Goal: Task Accomplishment & Management: Use online tool/utility

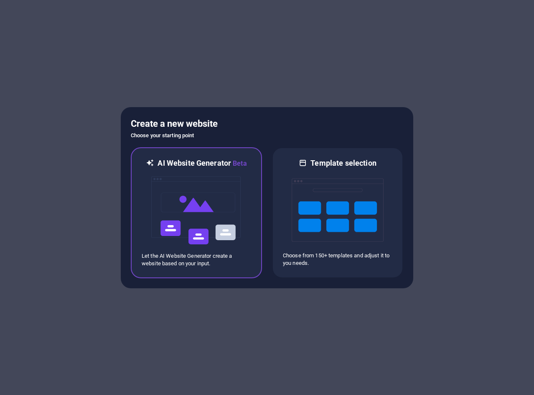
click at [226, 229] on img at bounding box center [196, 210] width 92 height 84
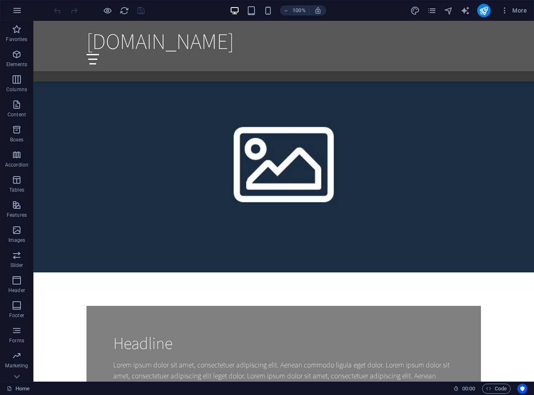
scroll to position [682, 0]
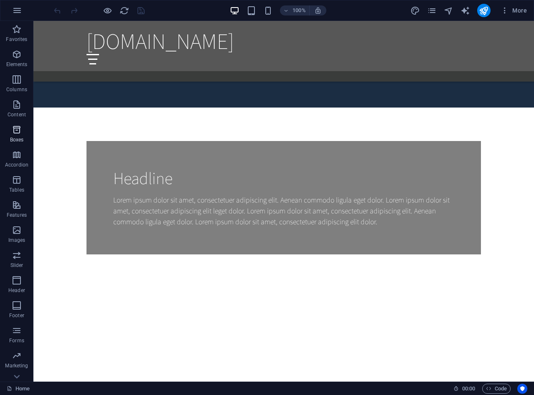
click at [13, 132] on icon "button" at bounding box center [17, 130] width 10 height 10
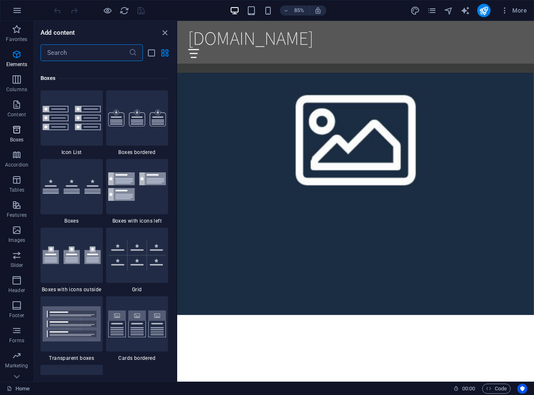
scroll to position [2305, 0]
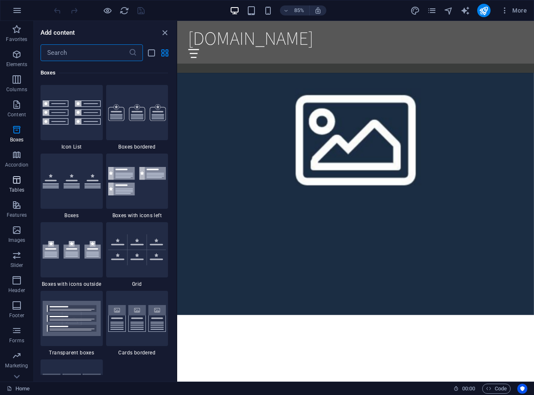
click at [19, 181] on icon "button" at bounding box center [17, 180] width 10 height 10
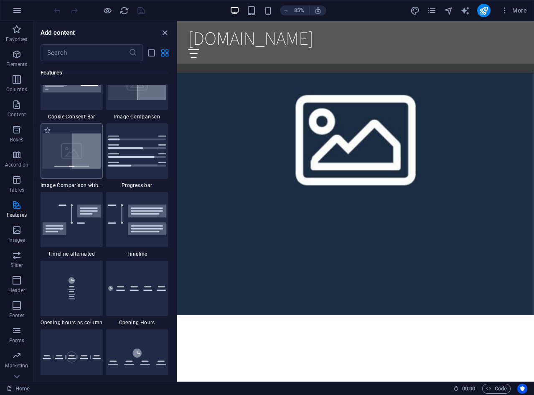
scroll to position [3480, 0]
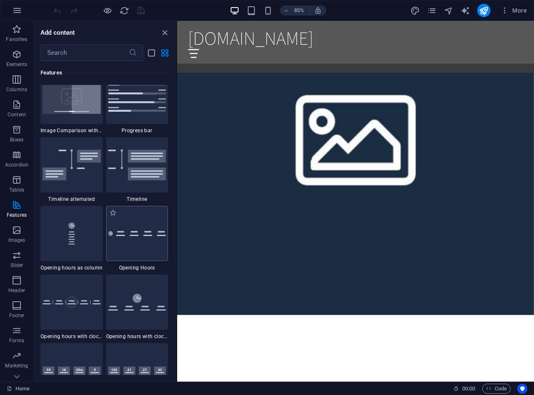
click at [131, 246] on div at bounding box center [137, 233] width 62 height 55
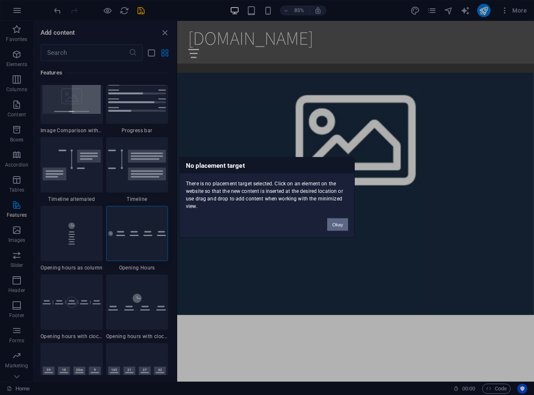
click at [339, 225] on button "Okay" at bounding box center [337, 224] width 21 height 13
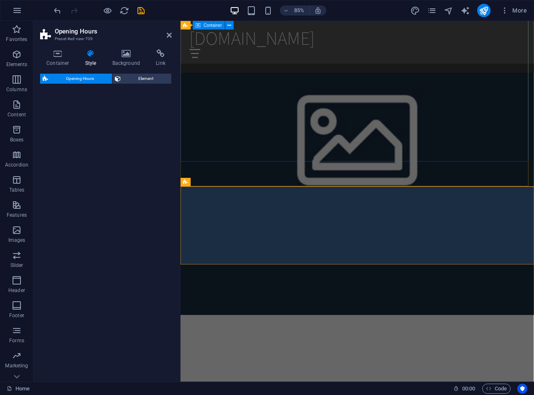
select select "rem"
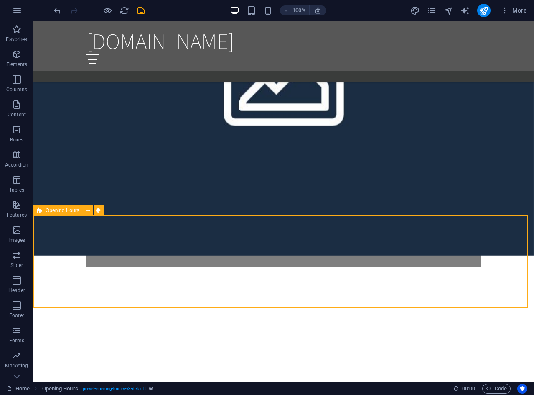
scroll to position [619, 0]
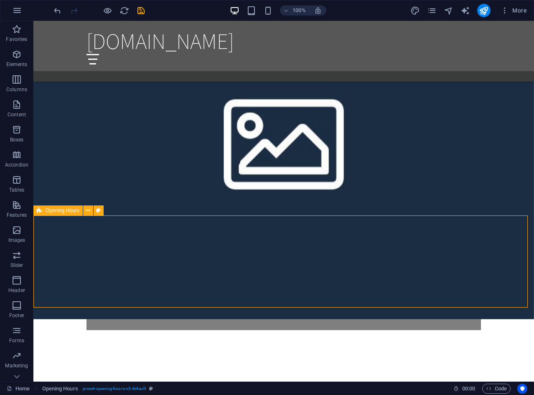
click at [16, 209] on icon "button" at bounding box center [17, 205] width 10 height 10
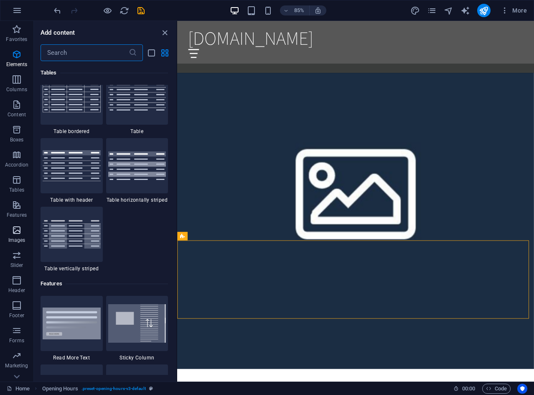
scroll to position [3258, 0]
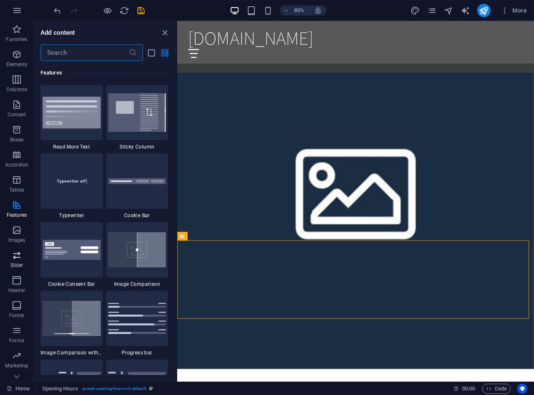
click at [16, 257] on icon "button" at bounding box center [17, 255] width 10 height 10
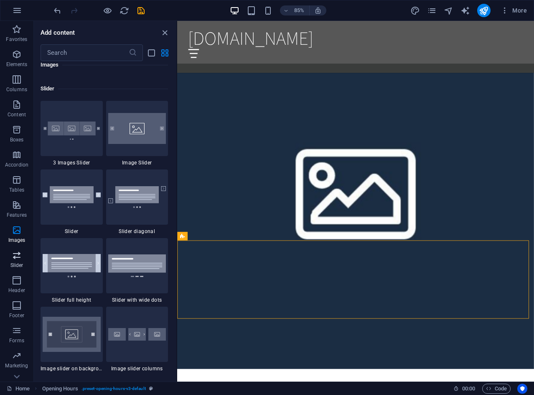
scroll to position [4738, 0]
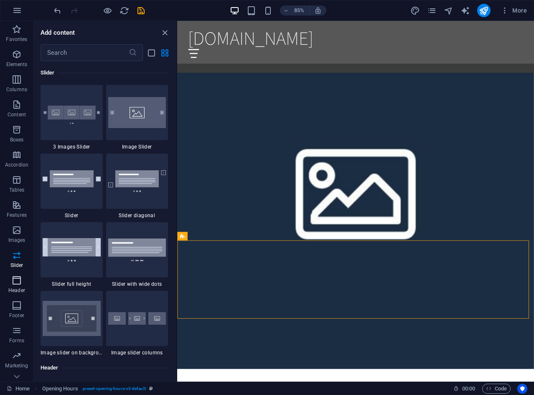
click at [20, 278] on icon "button" at bounding box center [17, 280] width 10 height 10
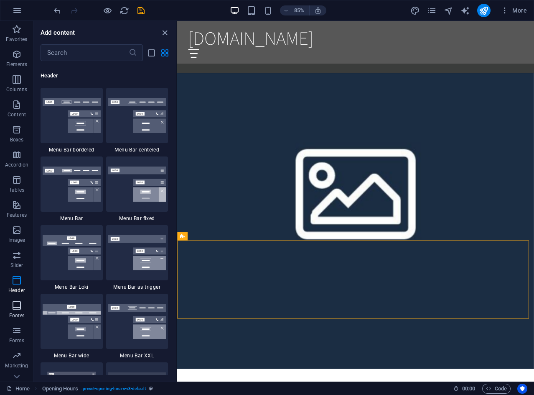
scroll to position [5032, 0]
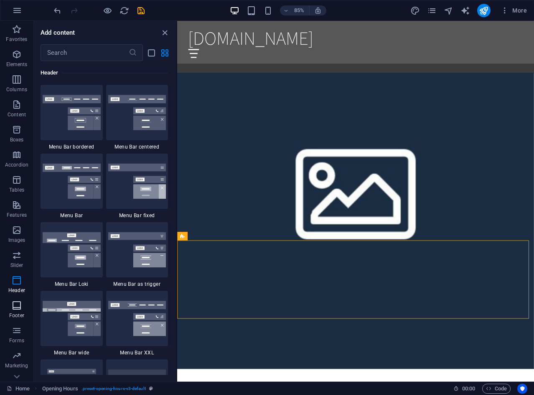
click at [20, 305] on icon "button" at bounding box center [17, 305] width 10 height 10
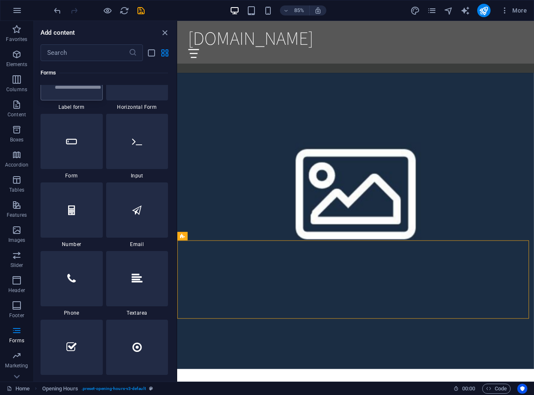
scroll to position [6215, 0]
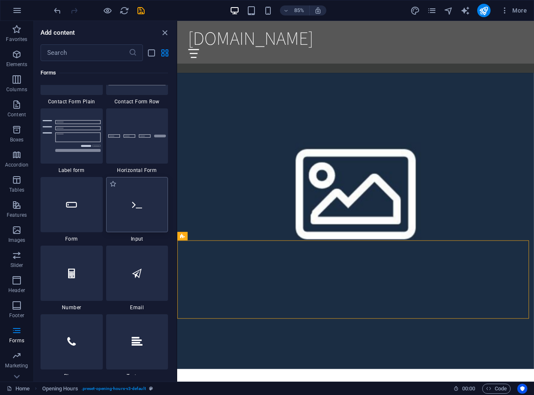
click at [135, 213] on div at bounding box center [137, 204] width 62 height 55
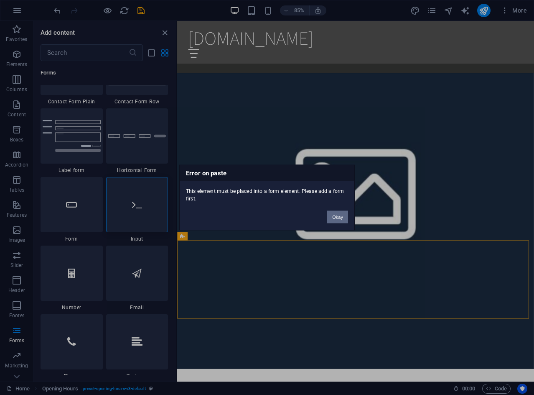
click at [341, 216] on button "Okay" at bounding box center [337, 217] width 21 height 13
click at [336, 214] on button "Okay" at bounding box center [337, 217] width 21 height 13
click at [334, 214] on button "Okay" at bounding box center [337, 217] width 21 height 13
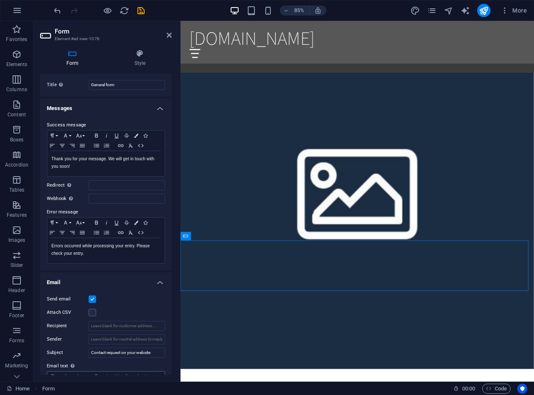
scroll to position [0, 0]
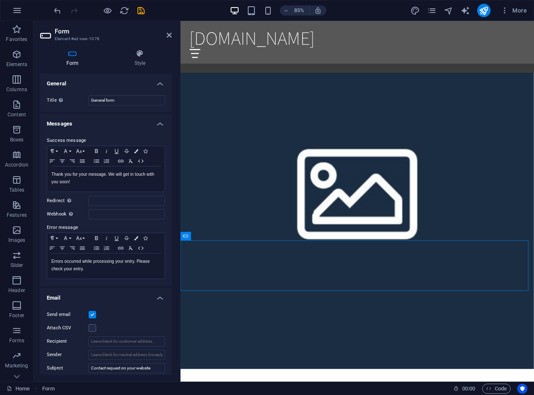
click at [73, 53] on icon at bounding box center [72, 53] width 65 height 8
click at [128, 59] on h4 "Style" at bounding box center [140, 58] width 64 height 18
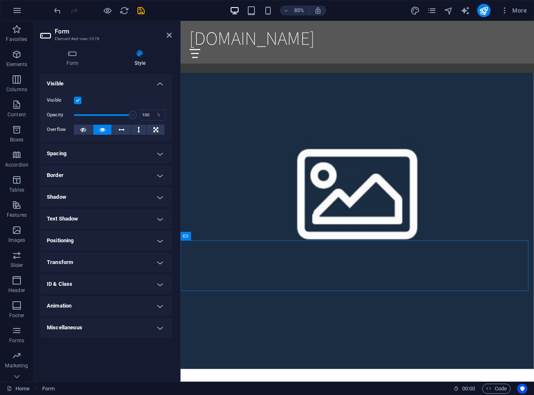
click at [132, 239] on h4 "Positioning" at bounding box center [106, 240] width 132 height 20
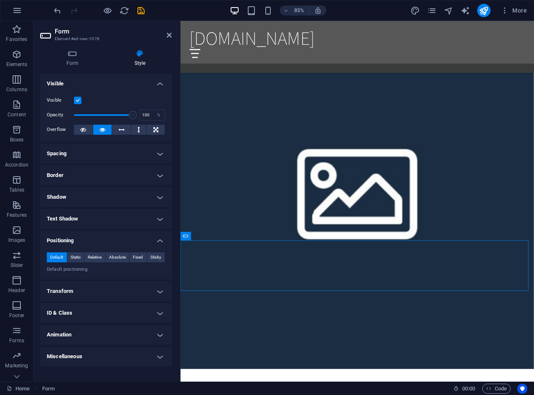
click at [158, 83] on h4 "Visible" at bounding box center [106, 81] width 132 height 15
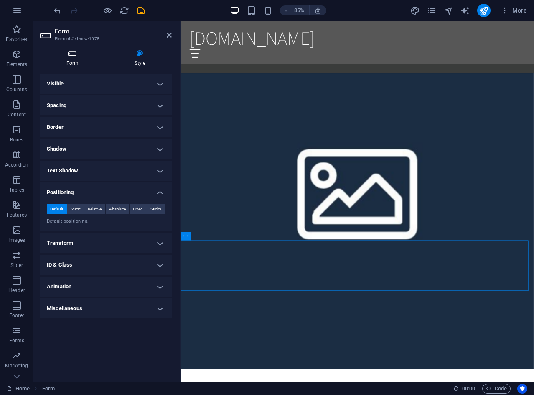
click at [74, 53] on icon at bounding box center [72, 53] width 65 height 8
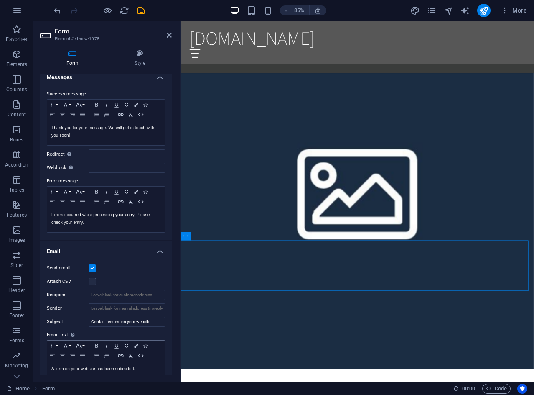
scroll to position [167, 0]
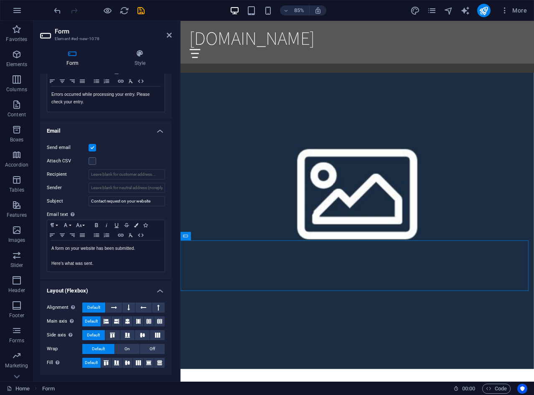
click at [166, 36] on header "Form Element #ed-new-1078" at bounding box center [106, 32] width 132 height 22
click at [169, 33] on icon at bounding box center [169, 35] width 5 height 7
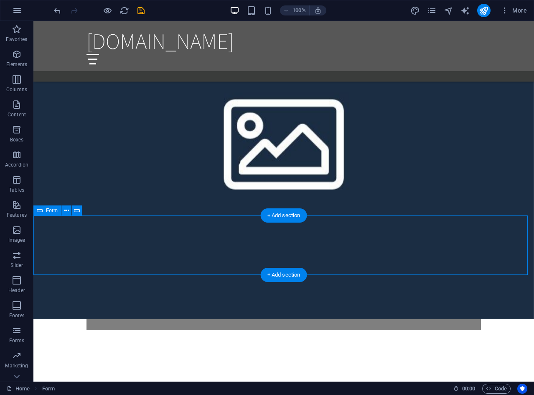
click at [16, 333] on icon "button" at bounding box center [17, 330] width 10 height 10
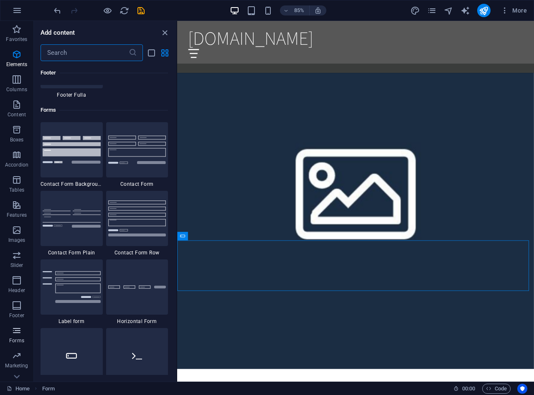
scroll to position [6102, 0]
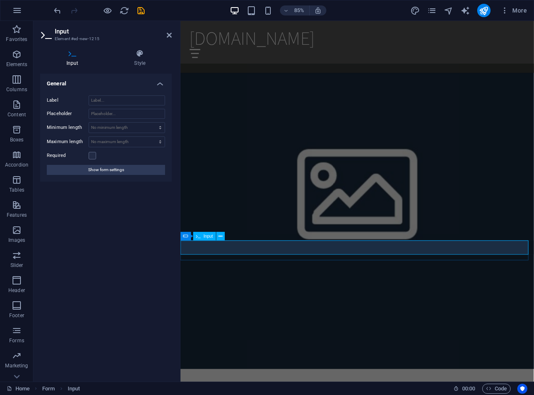
click at [190, 234] on div "Form" at bounding box center [192, 236] width 23 height 8
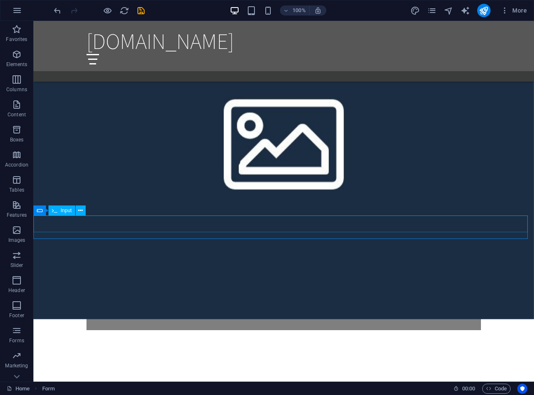
click at [63, 211] on span "Input" at bounding box center [66, 210] width 11 height 5
click at [42, 212] on icon at bounding box center [40, 210] width 6 height 10
click at [48, 210] on span "Form" at bounding box center [52, 210] width 12 height 5
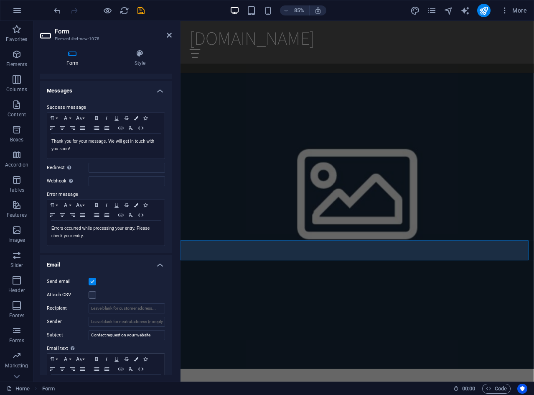
scroll to position [0, 0]
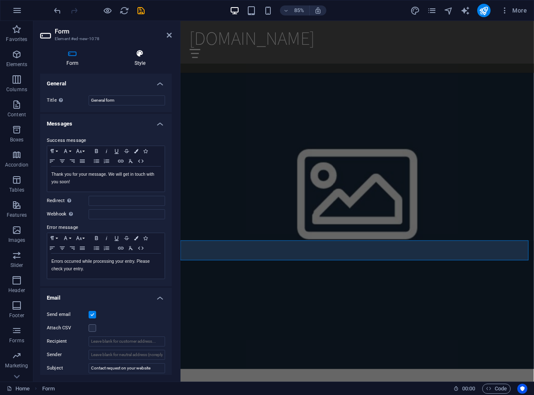
click at [141, 55] on icon at bounding box center [140, 53] width 64 height 8
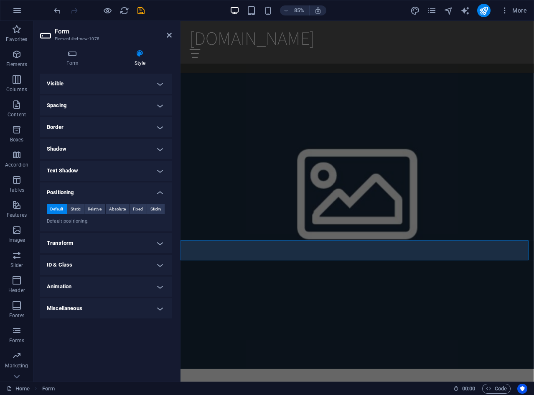
click at [104, 125] on h4 "Border" at bounding box center [106, 127] width 132 height 20
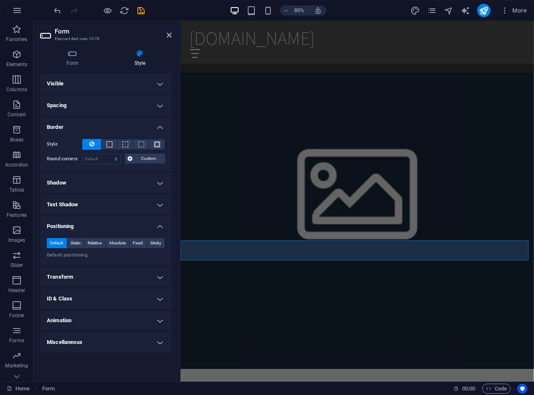
click at [104, 125] on h4 "Border" at bounding box center [106, 124] width 132 height 15
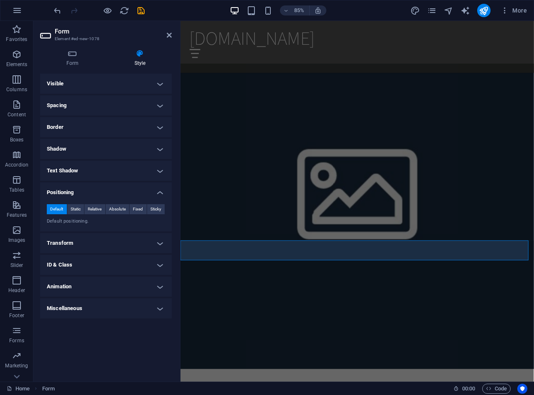
click at [110, 106] on h4 "Spacing" at bounding box center [106, 105] width 132 height 20
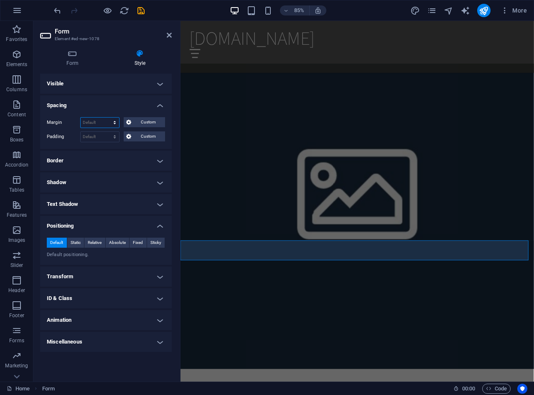
click at [113, 122] on select "Default auto px % rem vw vh Custom" at bounding box center [100, 122] width 38 height 10
select select "px"
click at [107, 117] on select "Default auto px % rem vw vh Custom" at bounding box center [100, 122] width 38 height 10
type input "0"
click at [120, 107] on h4 "Spacing" at bounding box center [106, 102] width 132 height 15
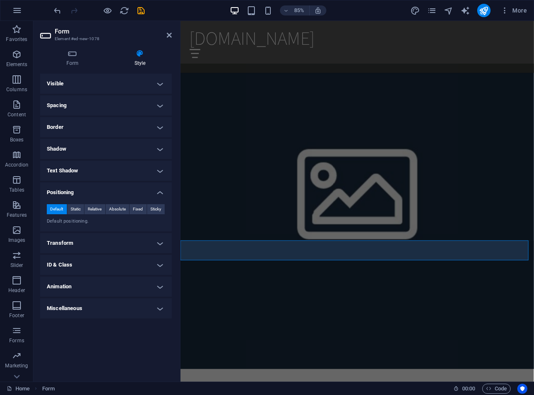
click at [141, 87] on h4 "Visible" at bounding box center [106, 84] width 132 height 20
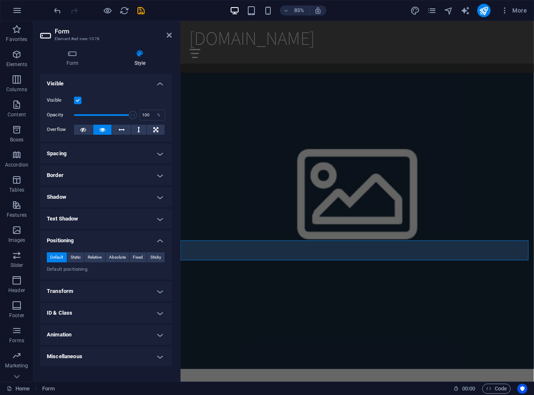
click at [143, 84] on h4 "Visible" at bounding box center [106, 81] width 132 height 15
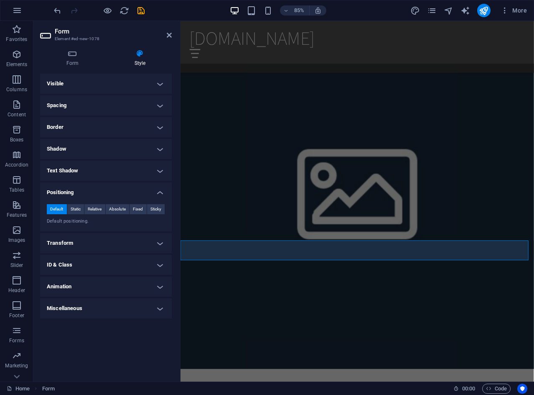
click at [120, 194] on h4 "Positioning" at bounding box center [106, 189] width 132 height 15
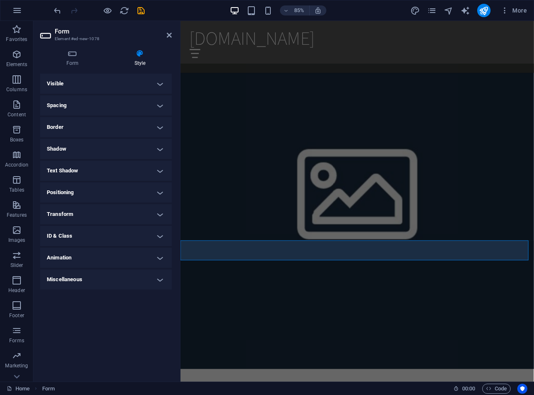
click at [91, 282] on h4 "Miscellaneous" at bounding box center [106, 279] width 132 height 20
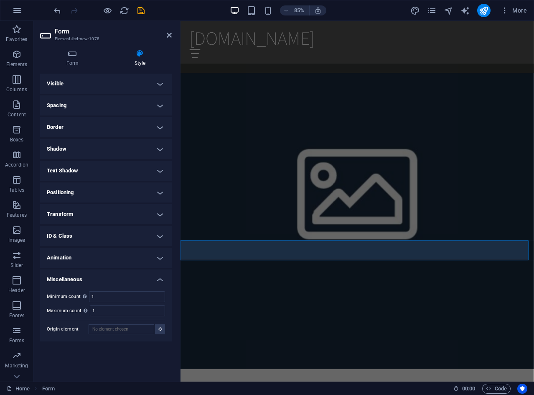
click at [100, 278] on h4 "Miscellaneous" at bounding box center [106, 276] width 132 height 15
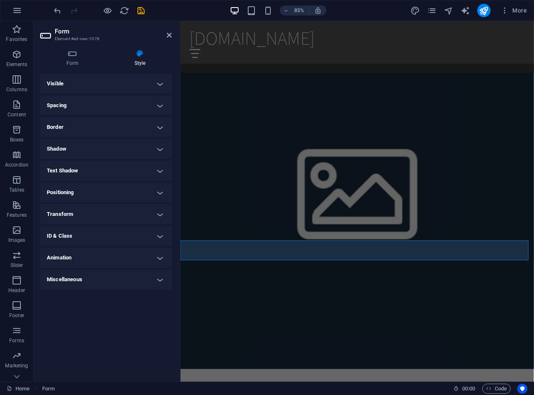
click at [97, 101] on h4 "Spacing" at bounding box center [106, 105] width 132 height 20
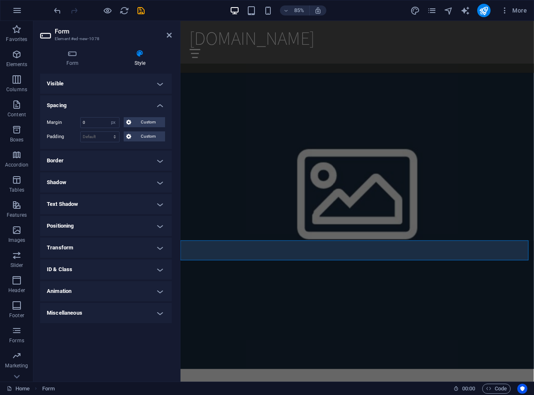
click at [109, 105] on h4 "Spacing" at bounding box center [106, 102] width 132 height 15
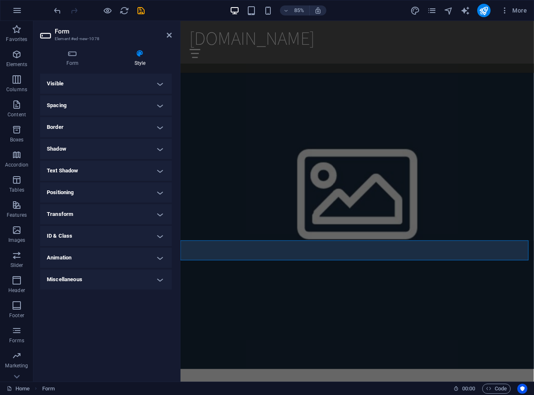
click at [122, 86] on h4 "Visible" at bounding box center [106, 84] width 132 height 20
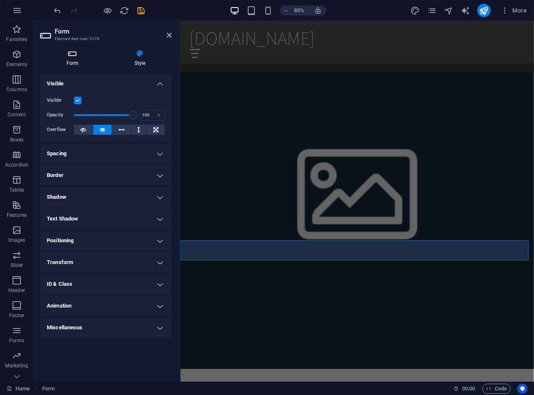
click at [71, 57] on icon at bounding box center [72, 53] width 65 height 8
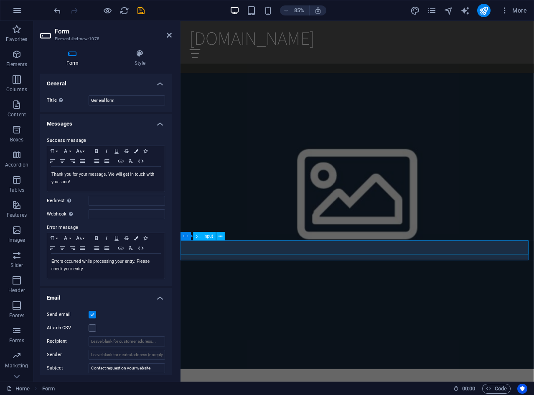
click at [201, 237] on div "Input" at bounding box center [204, 236] width 23 height 8
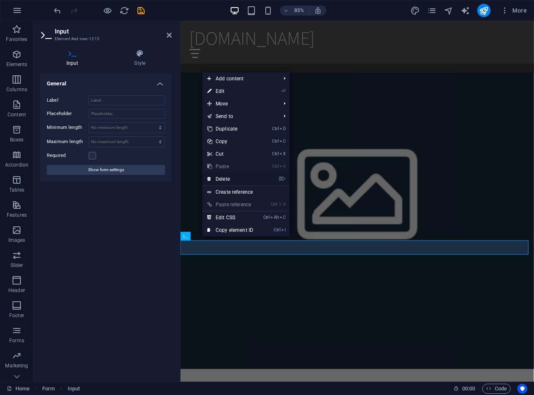
click at [227, 175] on link "⌦ Delete" at bounding box center [230, 179] width 56 height 13
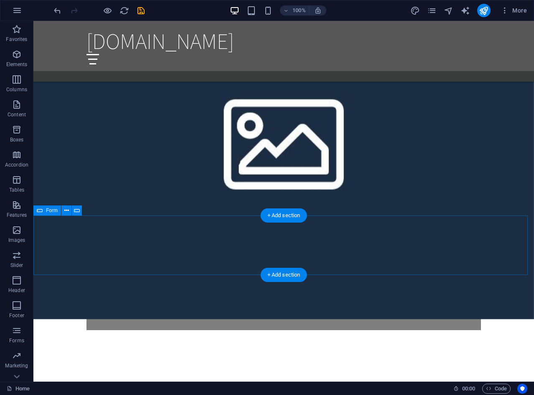
click at [64, 213] on icon at bounding box center [66, 210] width 5 height 9
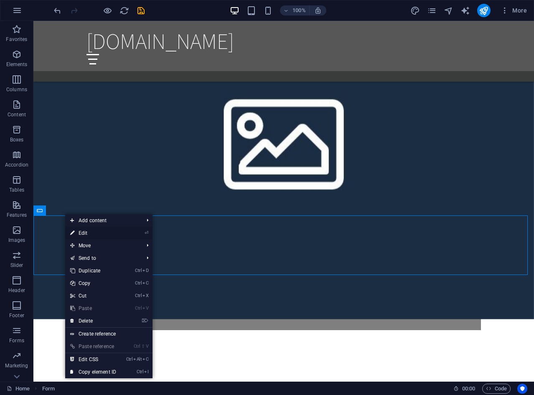
click at [101, 233] on link "⏎ Edit" at bounding box center [93, 233] width 56 height 13
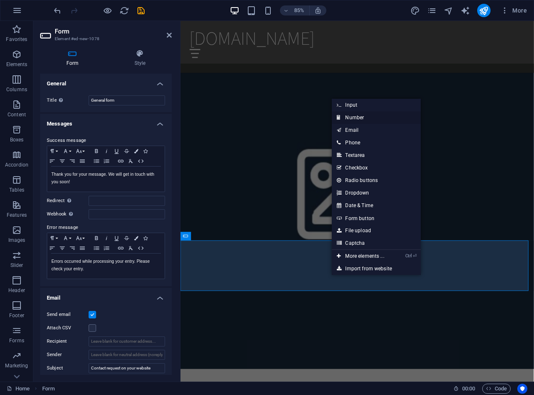
click at [360, 115] on link "Number" at bounding box center [376, 117] width 89 height 13
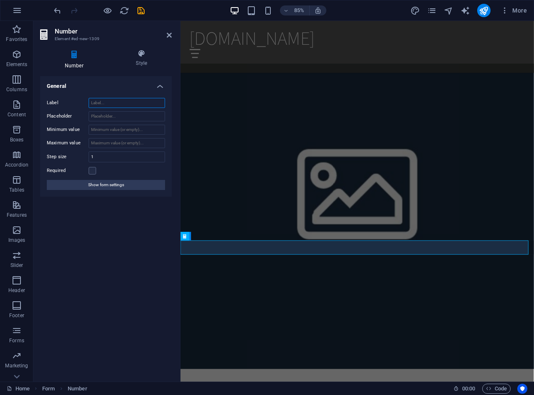
click at [103, 103] on input "Label" at bounding box center [127, 103] width 76 height 10
click at [200, 237] on div "Number" at bounding box center [206, 236] width 27 height 8
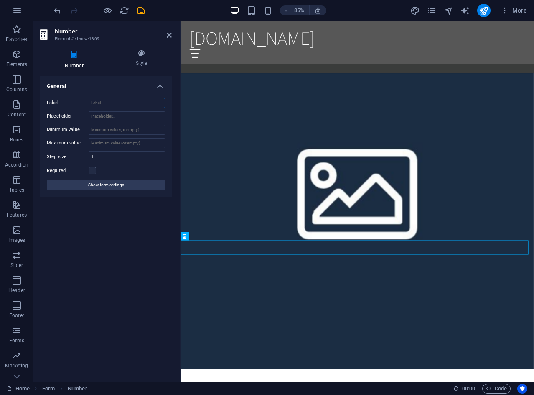
drag, startPoint x: 380, startPoint y: 258, endPoint x: 220, endPoint y: 288, distance: 163.2
click at [114, 120] on input "Placeholder" at bounding box center [127, 116] width 76 height 10
click at [109, 104] on input "Label" at bounding box center [127, 103] width 76 height 10
type input "1"
click at [113, 117] on input "Placeholder" at bounding box center [127, 116] width 76 height 10
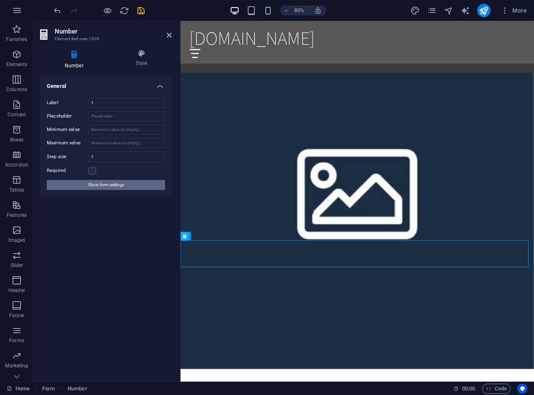
click at [105, 186] on span "Show form settings" at bounding box center [106, 185] width 36 height 10
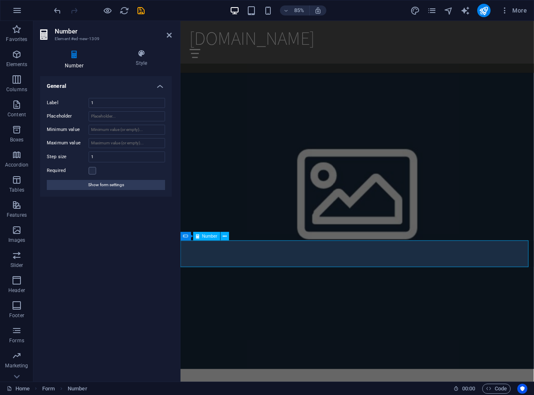
type input "1"
click at [160, 125] on input "1" at bounding box center [127, 130] width 76 height 10
click at [149, 143] on input "Maximum value" at bounding box center [127, 143] width 76 height 10
type input "49"
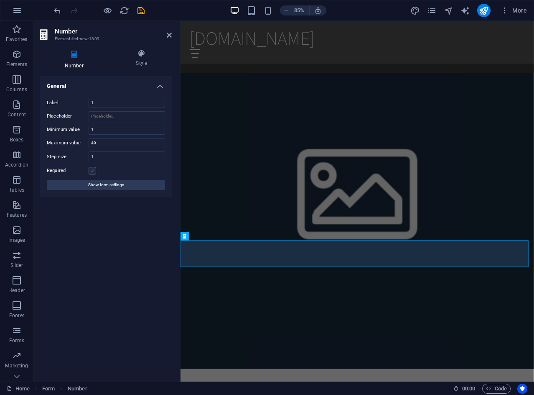
click at [91, 173] on label at bounding box center [93, 171] width 8 height 8
click at [0, 0] on input "Required" at bounding box center [0, 0] width 0 height 0
click at [91, 173] on label at bounding box center [93, 171] width 8 height 8
click at [0, 0] on input "Required" at bounding box center [0, 0] width 0 height 0
click at [91, 173] on label at bounding box center [93, 171] width 8 height 8
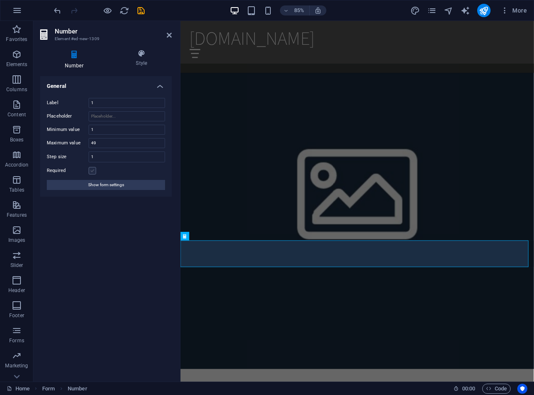
click at [0, 0] on input "Required" at bounding box center [0, 0] width 0 height 0
click at [226, 237] on icon at bounding box center [225, 236] width 4 height 8
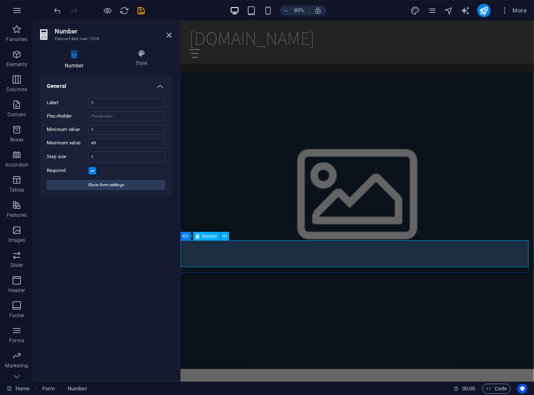
click at [185, 235] on icon at bounding box center [185, 236] width 5 height 8
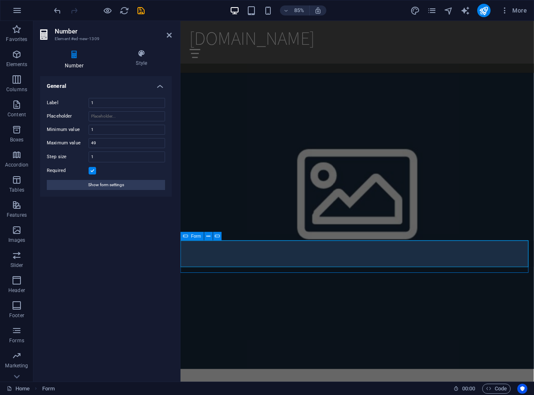
click at [185, 235] on icon at bounding box center [185, 236] width 5 height 8
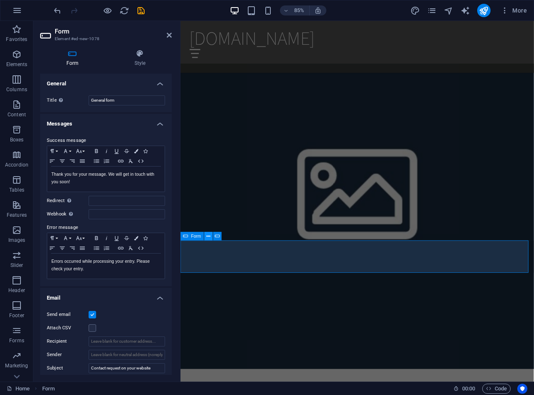
click at [209, 237] on icon at bounding box center [208, 236] width 4 height 8
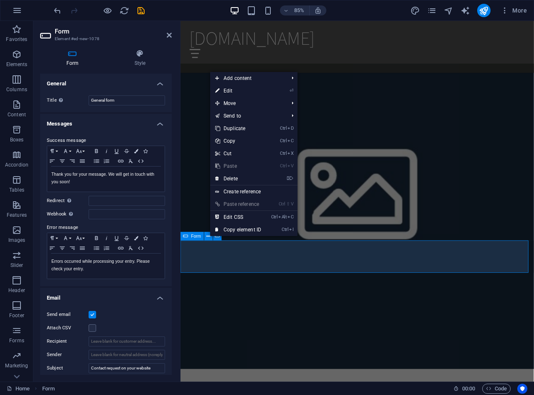
click at [201, 235] on div "Form" at bounding box center [192, 236] width 23 height 8
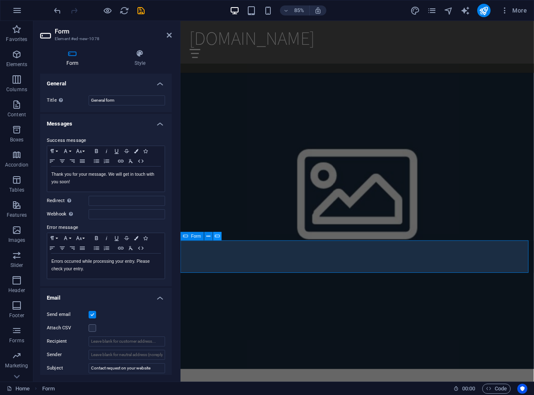
click at [216, 233] on icon at bounding box center [217, 236] width 5 height 8
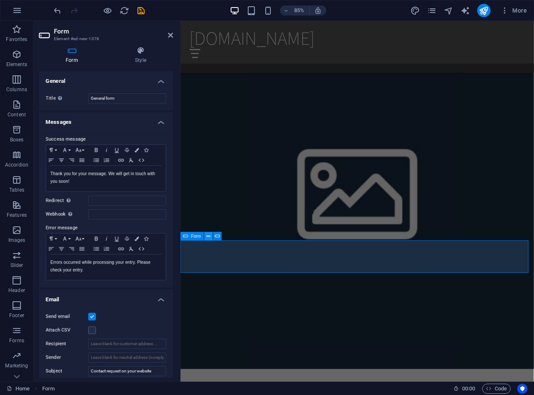
click at [211, 235] on button at bounding box center [208, 236] width 8 height 8
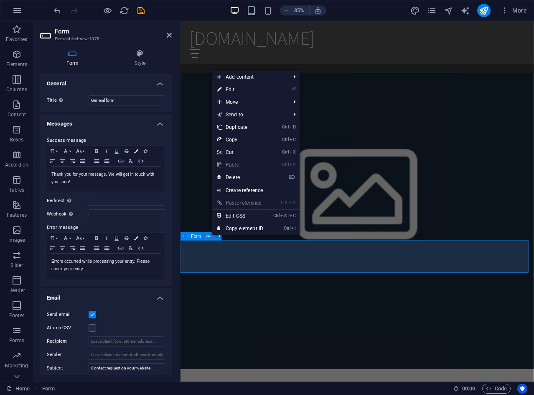
click at [194, 234] on span "Form" at bounding box center [196, 236] width 10 height 4
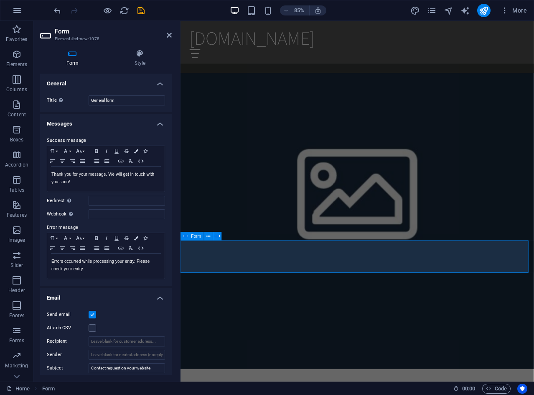
click at [189, 236] on div "Form" at bounding box center [192, 236] width 23 height 8
click at [186, 235] on icon at bounding box center [185, 236] width 5 height 8
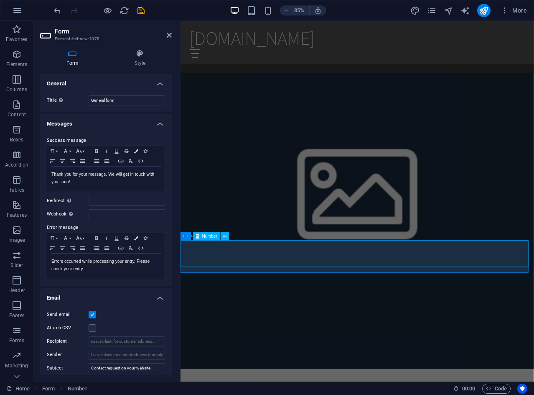
click at [210, 237] on span "Number" at bounding box center [209, 236] width 15 height 4
click at [185, 235] on icon at bounding box center [185, 236] width 5 height 8
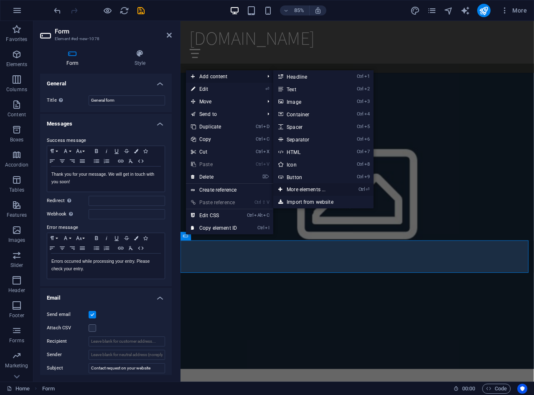
click at [308, 191] on link "Ctrl ⏎ More elements ..." at bounding box center [307, 189] width 69 height 13
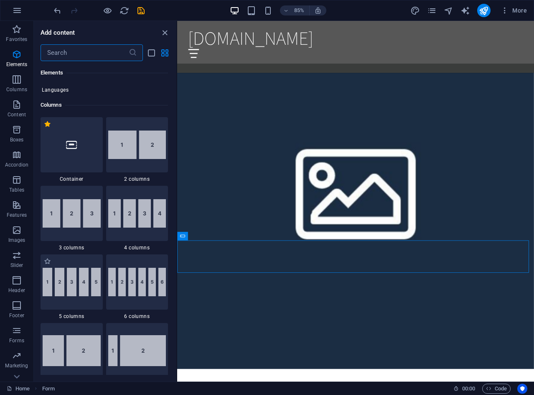
scroll to position [479, 0]
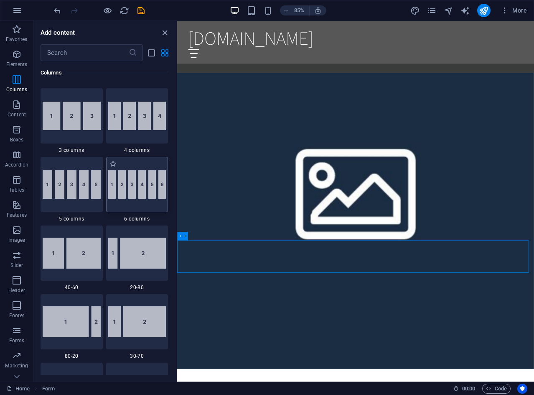
click at [132, 191] on img at bounding box center [137, 184] width 58 height 28
click at [177, 191] on div "H2 Banner Container Spacer Banner Menu Bar Logo Menu Bar Logo H3 Spacer Menu Me…" at bounding box center [355, 201] width 357 height 360
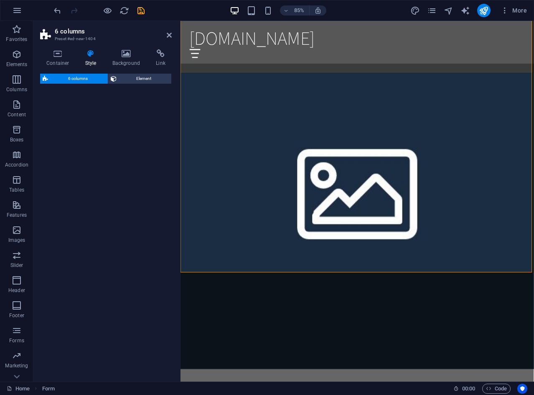
click at [132, 196] on div "6 columns Element" at bounding box center [106, 224] width 132 height 301
select select "rem"
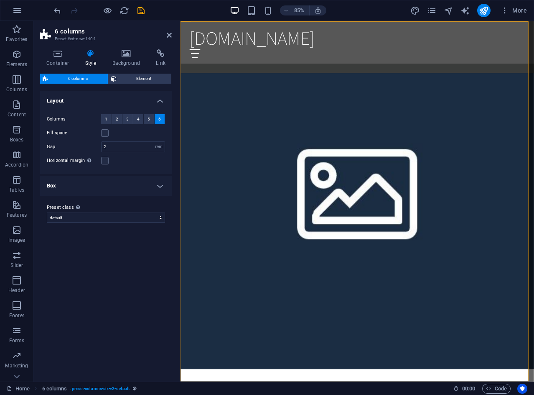
scroll to position [914, 0]
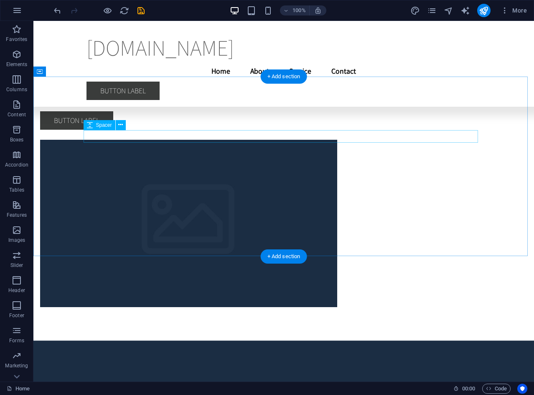
scroll to position [3406, 0]
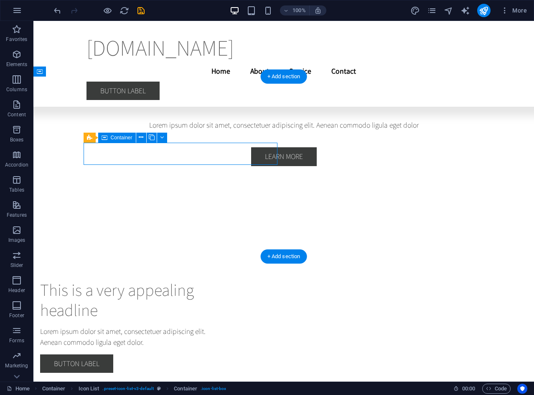
drag, startPoint x: 277, startPoint y: 156, endPoint x: 266, endPoint y: 156, distance: 11.3
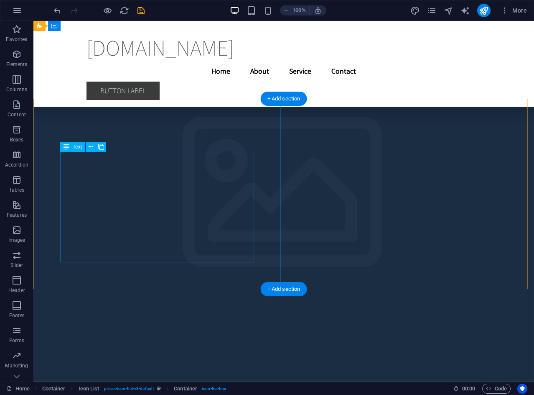
scroll to position [2382, 0]
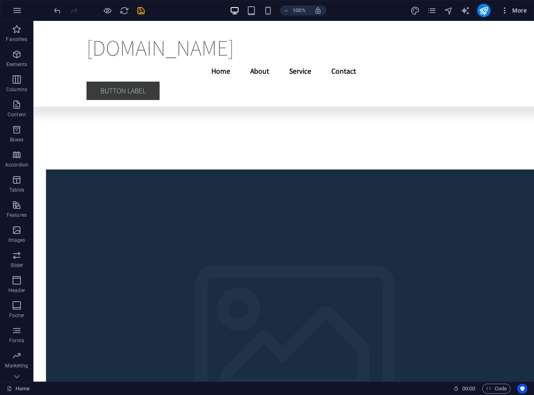
click at [525, 9] on span "More" at bounding box center [514, 10] width 26 height 8
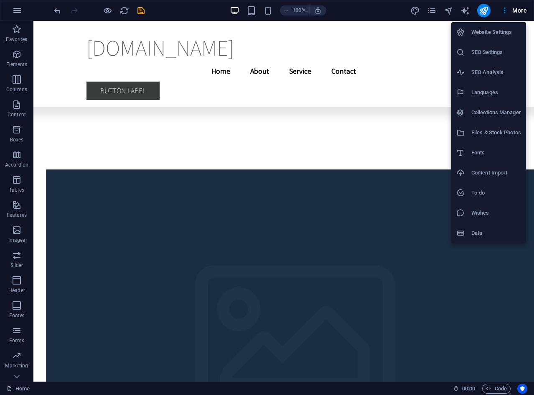
click at [390, 15] on div at bounding box center [267, 197] width 534 height 395
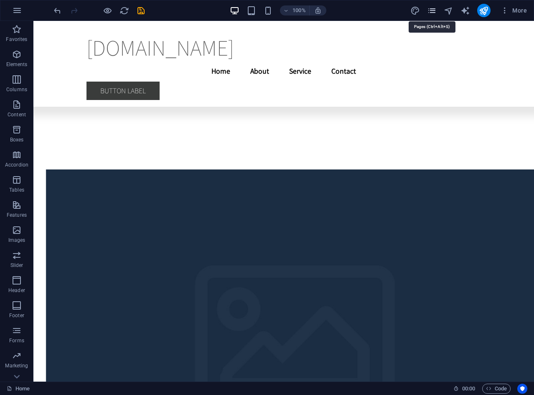
click at [432, 11] on icon "pages" at bounding box center [432, 11] width 10 height 10
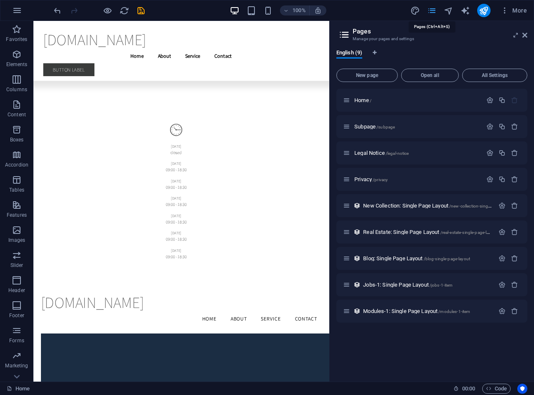
scroll to position [2429, 0]
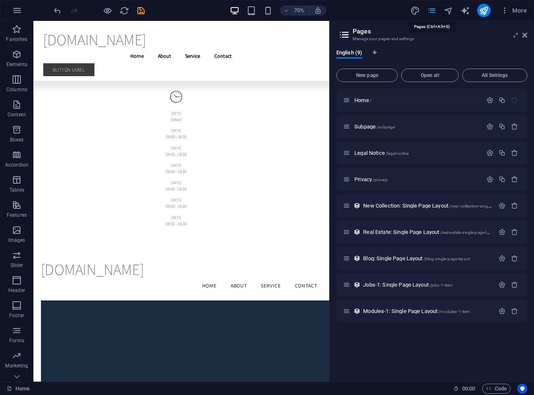
click at [432, 11] on icon "pages" at bounding box center [432, 11] width 10 height 10
click at [433, 11] on icon "pages" at bounding box center [432, 11] width 10 height 10
click at [450, 10] on icon "navigator" at bounding box center [449, 11] width 10 height 10
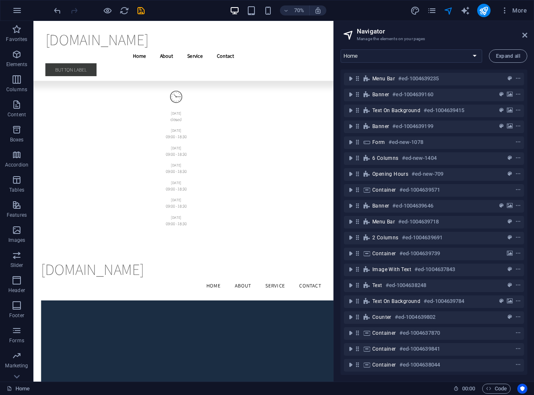
drag, startPoint x: 525, startPoint y: 36, endPoint x: 459, endPoint y: 9, distance: 71.1
click at [525, 36] on icon at bounding box center [524, 35] width 5 height 7
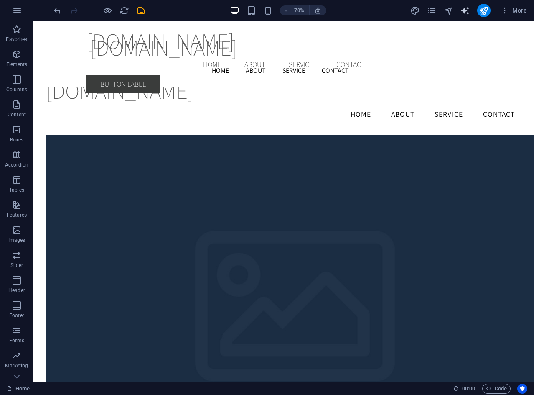
scroll to position [1975, 0]
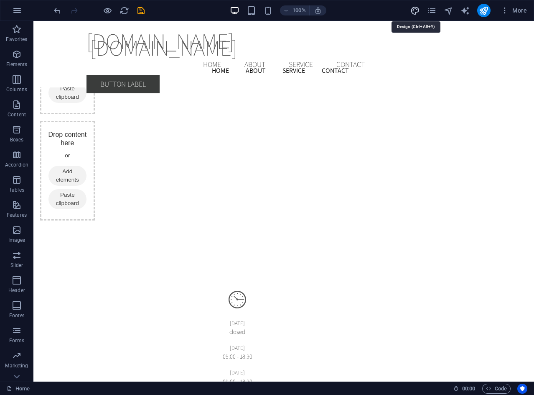
click at [415, 9] on icon "design" at bounding box center [415, 11] width 10 height 10
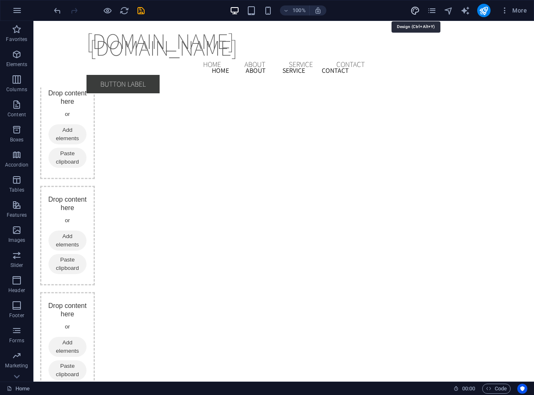
select select "rem"
select select "200"
select select "px"
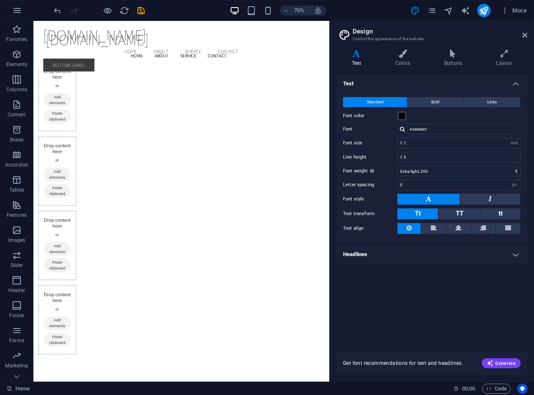
scroll to position [2427, 0]
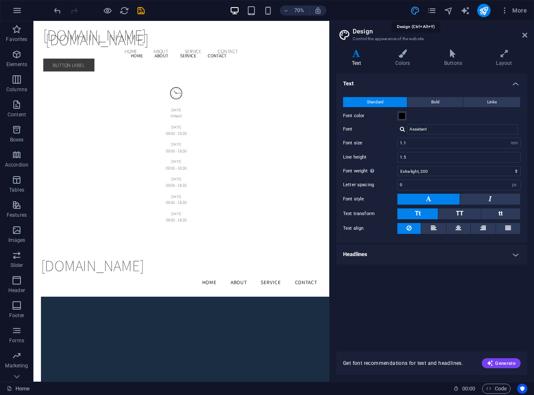
click at [413, 8] on icon "design" at bounding box center [415, 11] width 10 height 10
click at [466, 10] on icon "text_generator" at bounding box center [466, 11] width 10 height 10
select select "English"
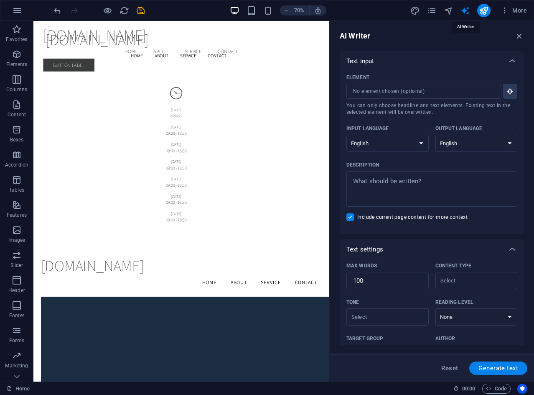
scroll to position [0, 0]
click at [410, 89] on input "Element ​ You can only choose headline and text elements. Existing text in the …" at bounding box center [420, 91] width 149 height 15
click at [507, 92] on icon "button" at bounding box center [511, 91] width 8 height 8
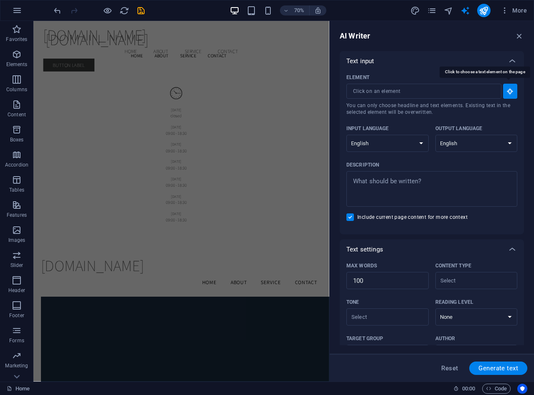
click at [507, 92] on icon "button" at bounding box center [511, 91] width 8 height 8
click at [490, 91] on input "Element ​ You can only choose headline and text elements. Existing text in the …" at bounding box center [420, 91] width 149 height 15
click at [447, 9] on icon "navigator" at bounding box center [449, 11] width 10 height 10
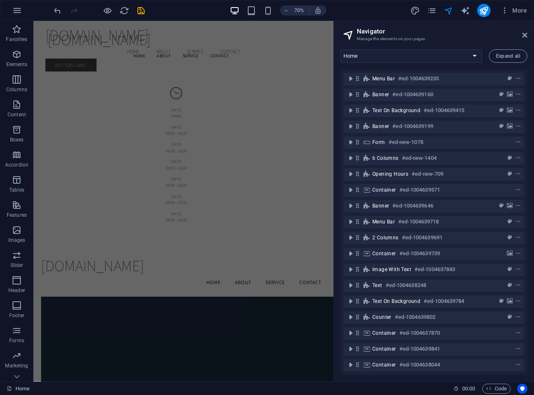
click at [521, 34] on h2 "Navigator" at bounding box center [442, 32] width 171 height 8
click at [526, 35] on icon at bounding box center [524, 35] width 5 height 7
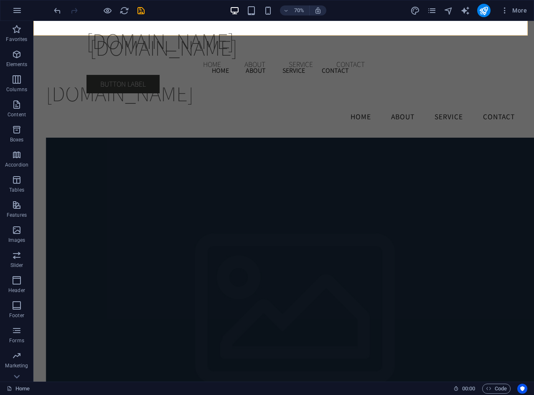
scroll to position [1975, 0]
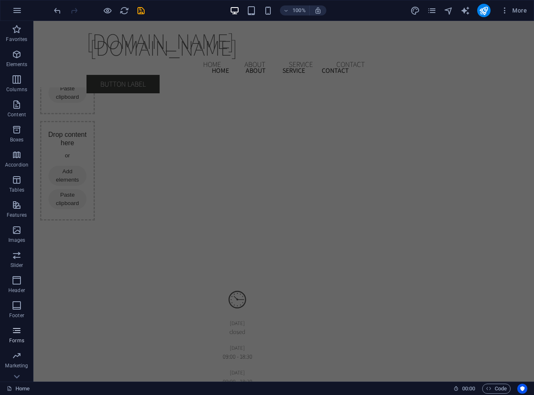
click at [15, 340] on p "Forms" at bounding box center [16, 340] width 15 height 7
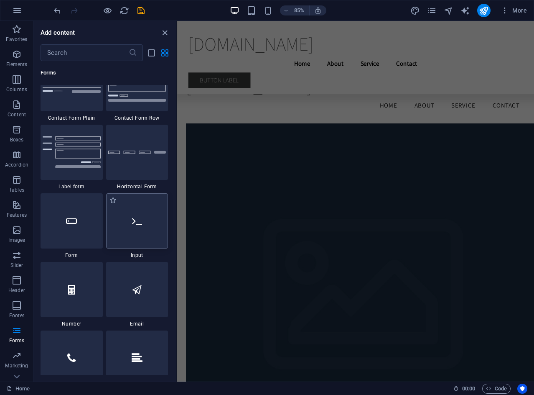
scroll to position [6102, 0]
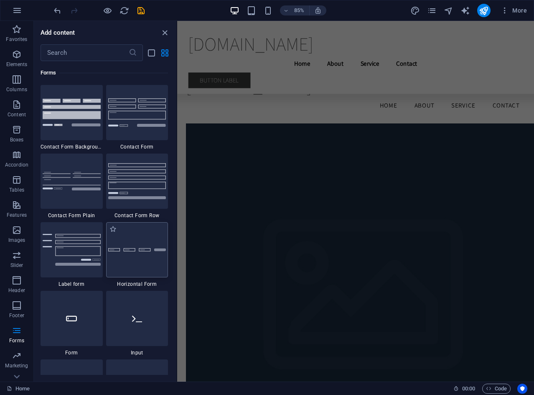
click at [140, 254] on div at bounding box center [137, 249] width 62 height 55
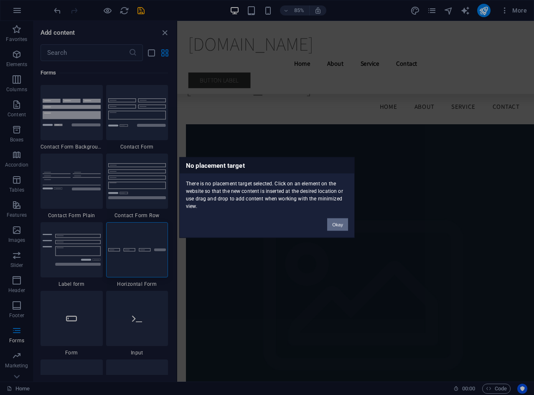
drag, startPoint x: 340, startPoint y: 225, endPoint x: 55, endPoint y: 248, distance: 285.9
click at [340, 225] on button "Okay" at bounding box center [337, 224] width 21 height 13
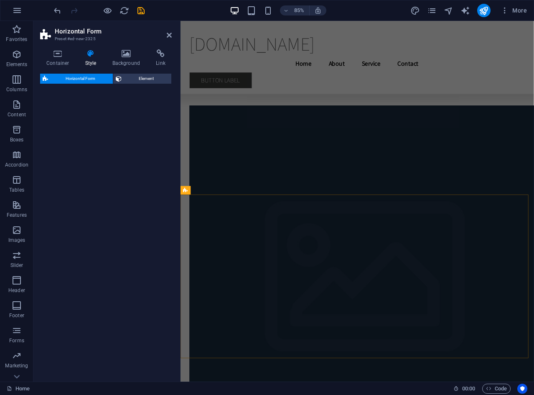
select select "rem"
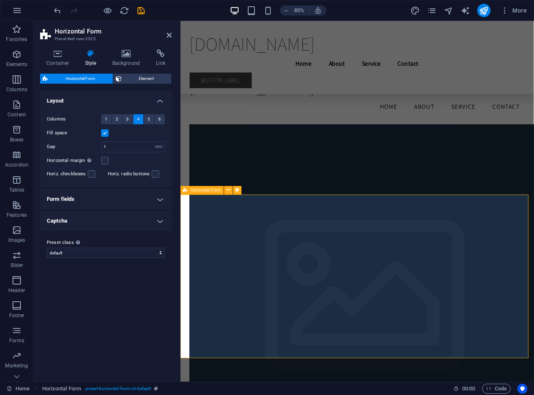
scroll to position [2569, 0]
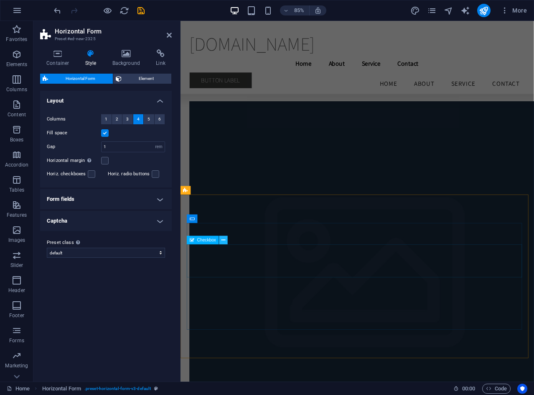
click at [226, 241] on button at bounding box center [223, 240] width 8 height 8
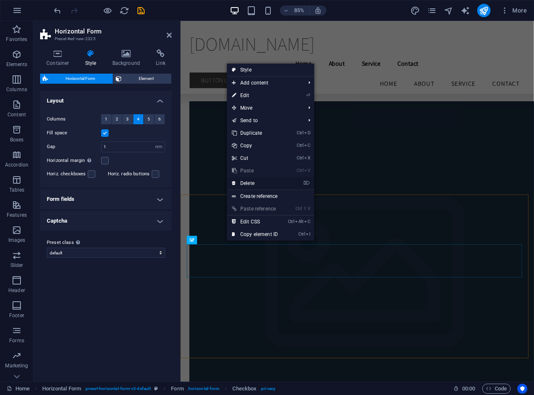
click at [256, 180] on link "⌦ Delete" at bounding box center [255, 183] width 56 height 13
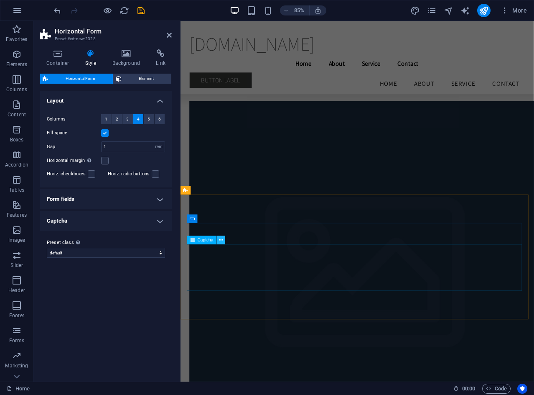
click at [221, 238] on icon at bounding box center [221, 240] width 4 height 8
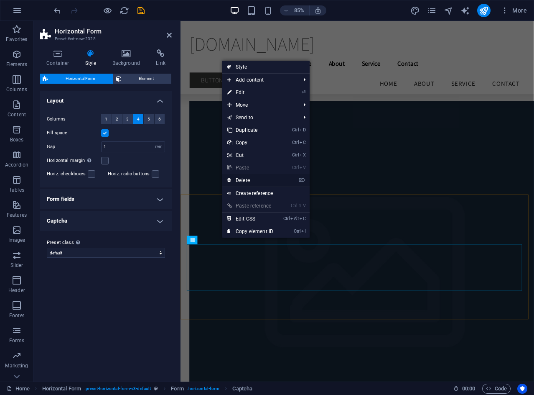
drag, startPoint x: 251, startPoint y: 181, endPoint x: 94, endPoint y: 193, distance: 157.2
click at [251, 181] on link "⌦ Delete" at bounding box center [250, 180] width 56 height 13
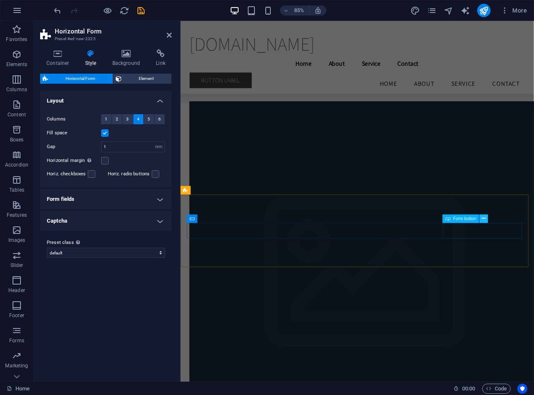
click at [486, 219] on button at bounding box center [483, 218] width 8 height 8
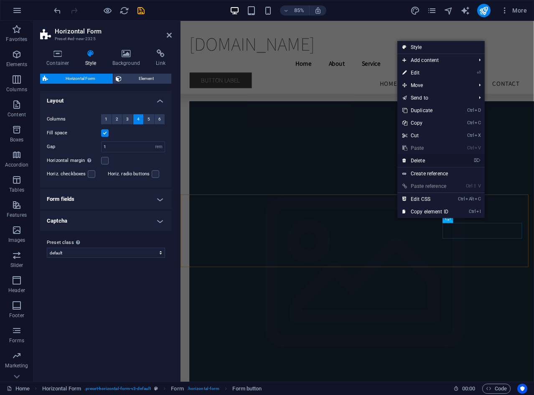
click at [430, 160] on link "⌦ Delete" at bounding box center [425, 160] width 56 height 13
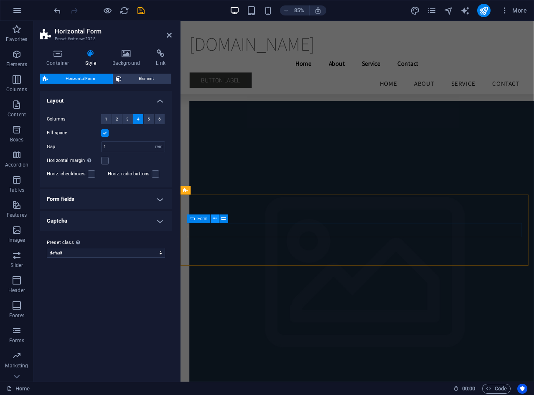
click at [215, 219] on icon at bounding box center [215, 219] width 4 height 8
click at [228, 219] on icon at bounding box center [227, 219] width 4 height 8
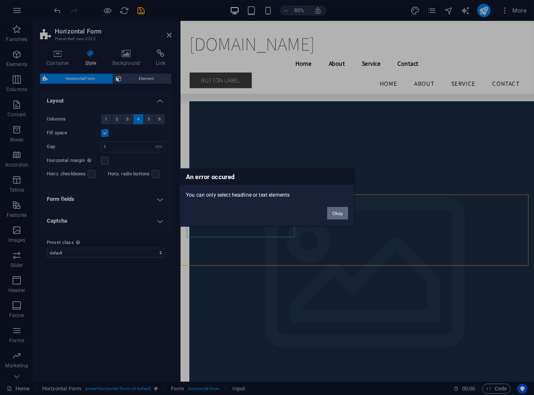
click at [344, 211] on button "Okay" at bounding box center [337, 213] width 21 height 13
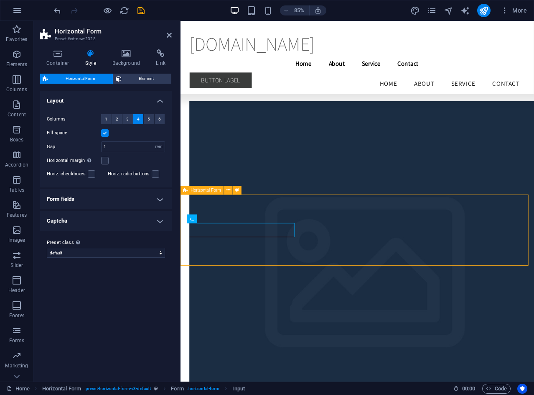
click at [193, 218] on icon at bounding box center [192, 218] width 5 height 8
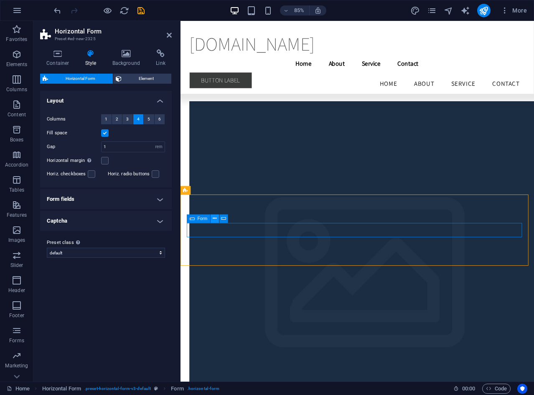
click at [217, 218] on icon at bounding box center [215, 219] width 4 height 8
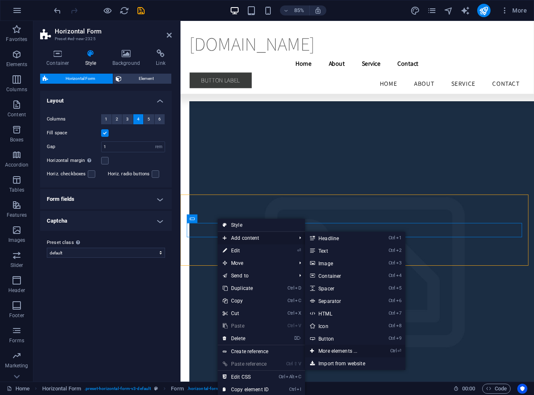
drag, startPoint x: 351, startPoint y: 351, endPoint x: 204, endPoint y: 388, distance: 151.8
click at [351, 351] on link "Ctrl ⏎ More elements ..." at bounding box center [339, 350] width 69 height 13
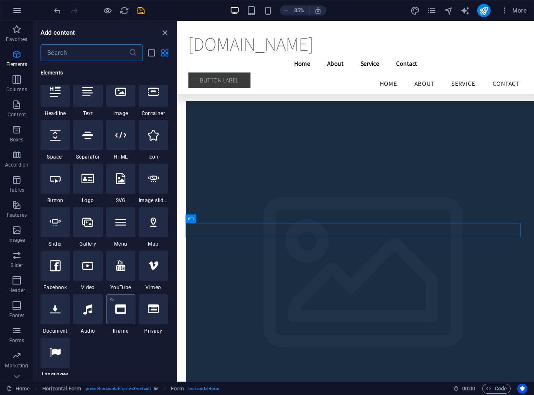
scroll to position [0, 0]
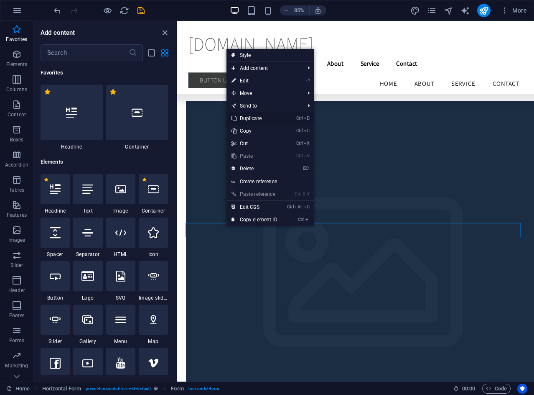
click at [266, 118] on link "Ctrl D Duplicate" at bounding box center [255, 118] width 56 height 13
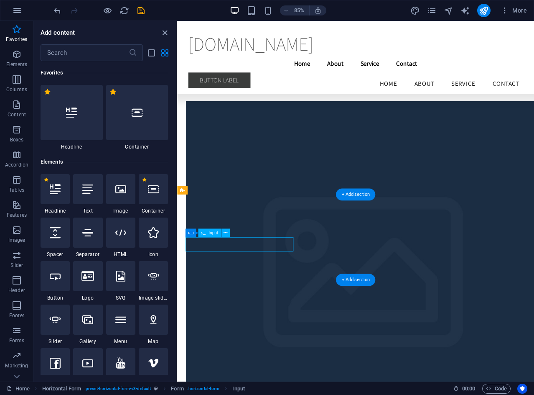
drag, startPoint x: 266, startPoint y: 285, endPoint x: 318, endPoint y: 284, distance: 51.8
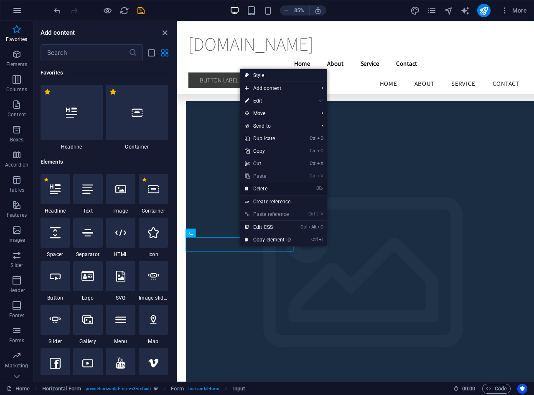
click at [276, 188] on link "⌦ Delete" at bounding box center [268, 188] width 56 height 13
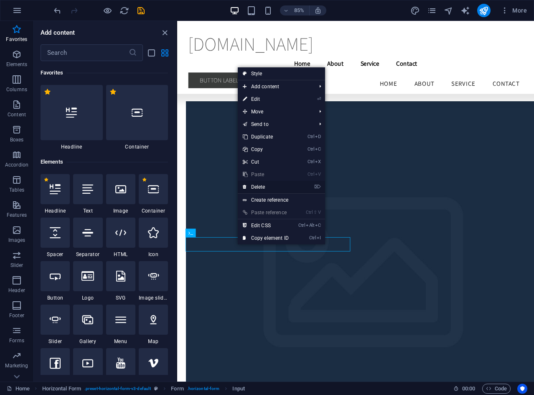
click at [273, 183] on link "⌦ Delete" at bounding box center [266, 187] width 56 height 13
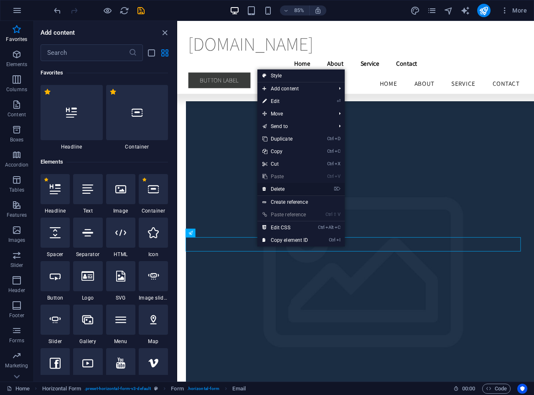
click at [281, 186] on link "⌦ Delete" at bounding box center [285, 189] width 56 height 13
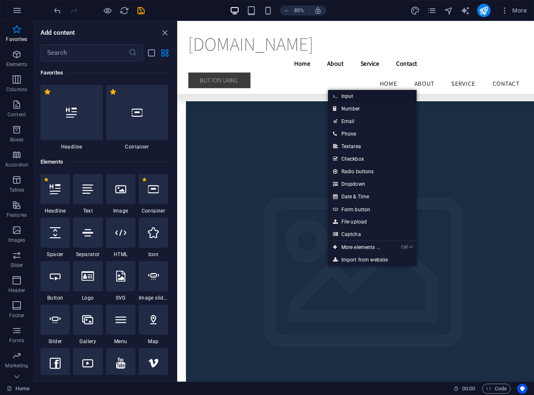
drag, startPoint x: 352, startPoint y: 97, endPoint x: 189, endPoint y: 219, distance: 204.1
click at [352, 97] on link "Input" at bounding box center [372, 96] width 89 height 13
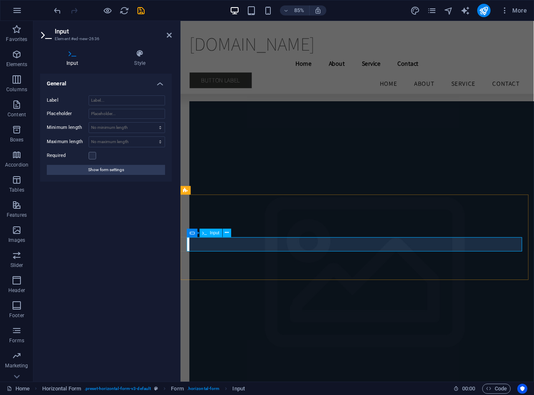
click at [226, 234] on icon at bounding box center [227, 233] width 4 height 8
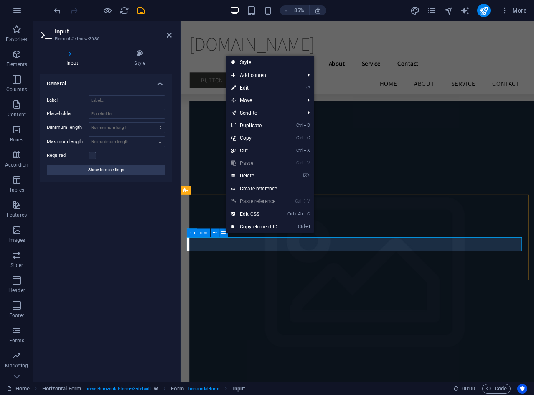
click at [191, 234] on icon at bounding box center [192, 232] width 5 height 8
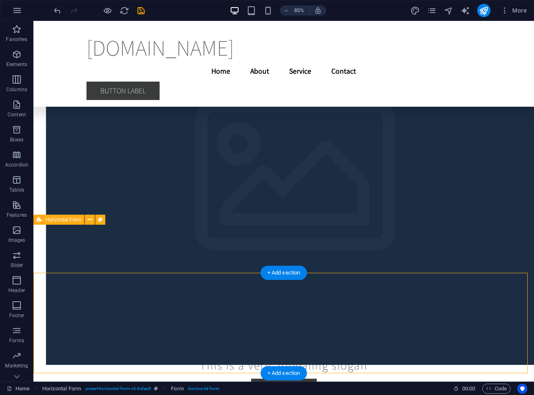
scroll to position [2394, 0]
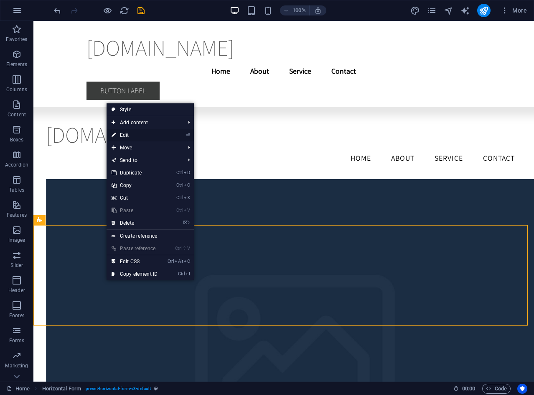
click at [176, 132] on li "⏎ Edit" at bounding box center [150, 135] width 87 height 13
click at [134, 133] on link "⏎ Edit" at bounding box center [135, 135] width 56 height 13
select select "rem"
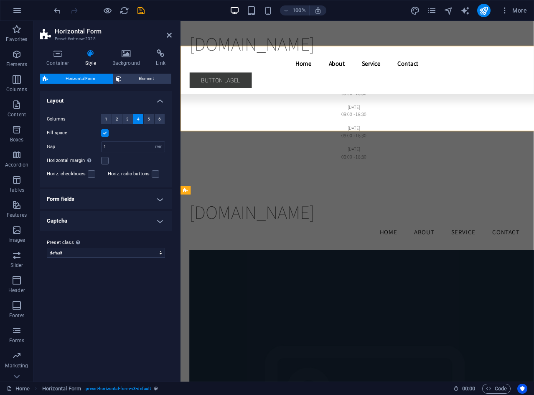
scroll to position [2569, 0]
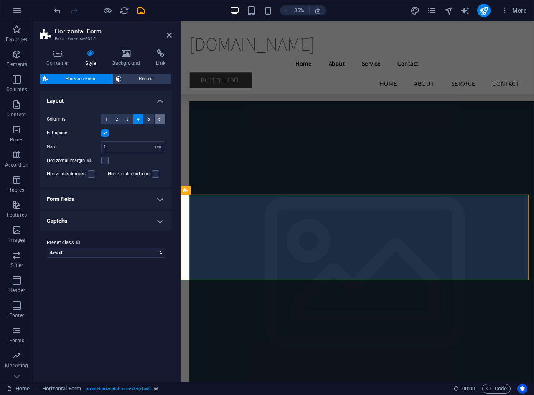
click at [161, 121] on button "6" at bounding box center [160, 119] width 10 height 10
click at [53, 59] on h4 "Container" at bounding box center [59, 58] width 39 height 18
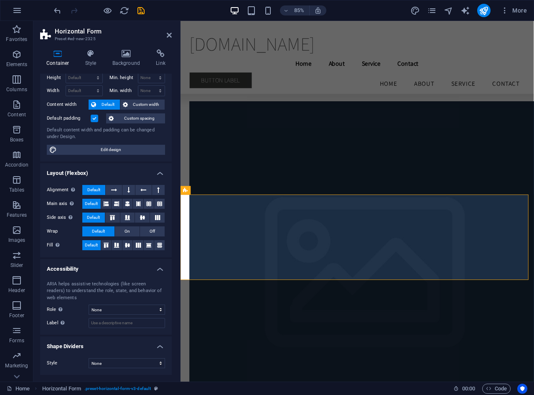
scroll to position [0, 0]
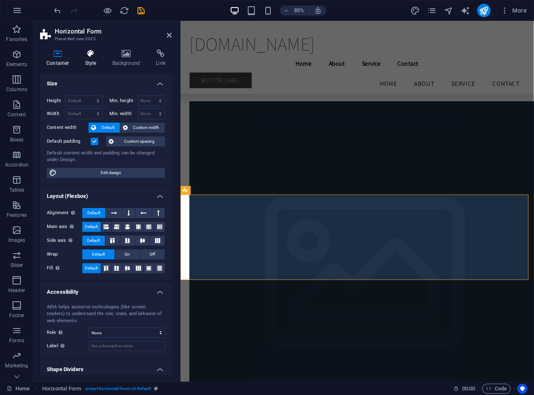
click at [88, 58] on h4 "Style" at bounding box center [92, 58] width 27 height 18
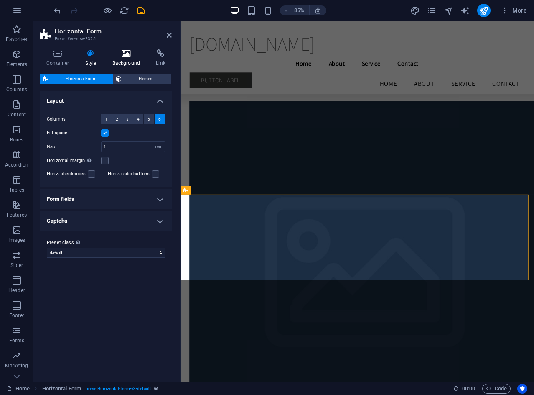
click at [127, 55] on icon at bounding box center [126, 53] width 41 height 8
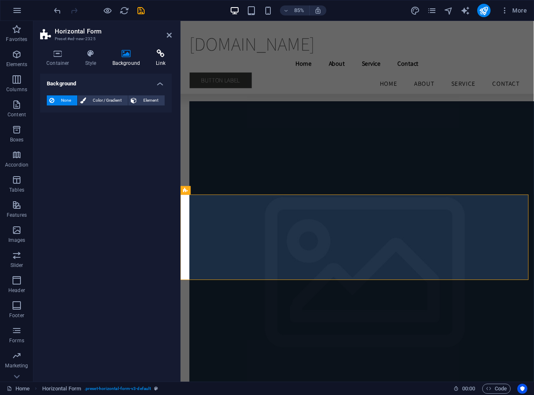
click at [151, 55] on icon at bounding box center [161, 53] width 22 height 8
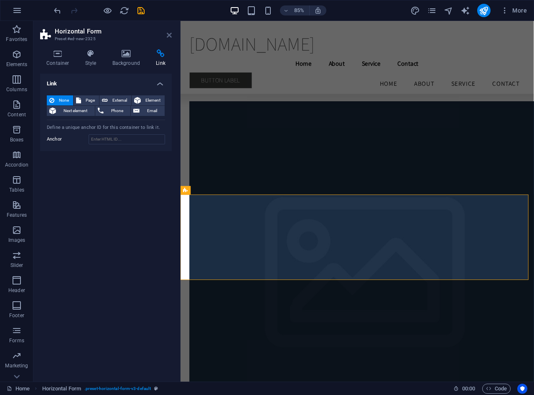
drag, startPoint x: 185, startPoint y: 216, endPoint x: 168, endPoint y: 37, distance: 179.7
click at [168, 37] on icon at bounding box center [169, 35] width 5 height 7
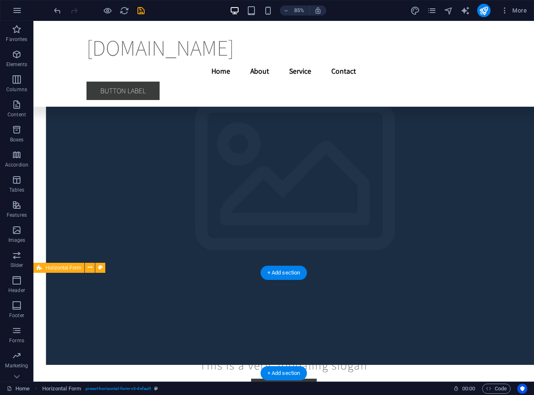
scroll to position [2394, 0]
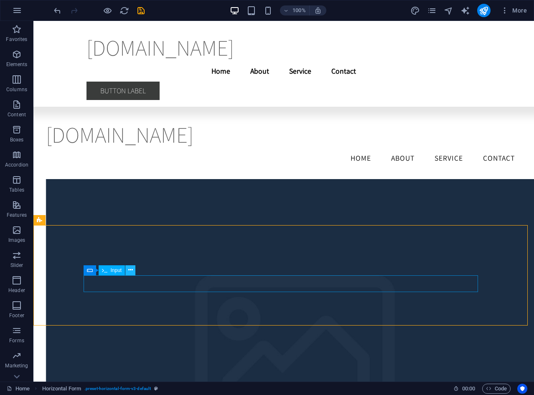
click at [128, 269] on icon at bounding box center [130, 269] width 5 height 9
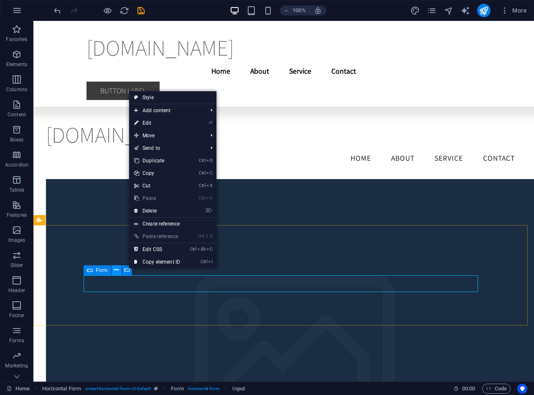
click at [114, 268] on icon at bounding box center [116, 269] width 5 height 9
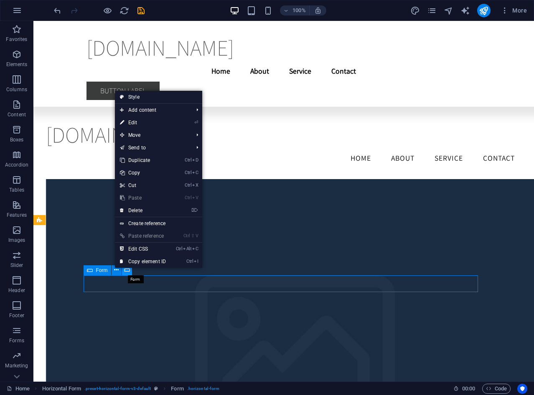
click at [128, 272] on icon at bounding box center [127, 269] width 6 height 9
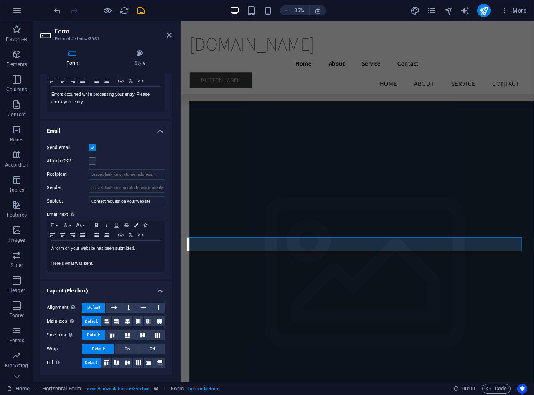
scroll to position [0, 0]
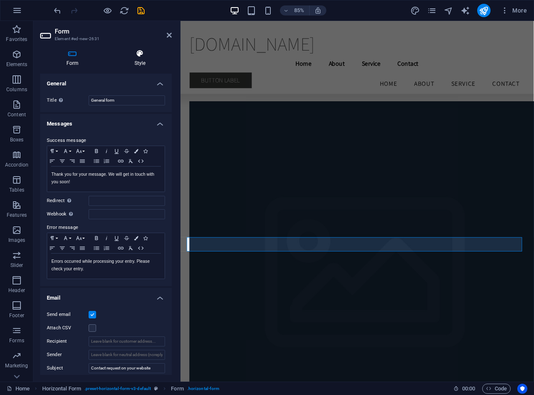
click at [136, 55] on icon at bounding box center [140, 53] width 64 height 8
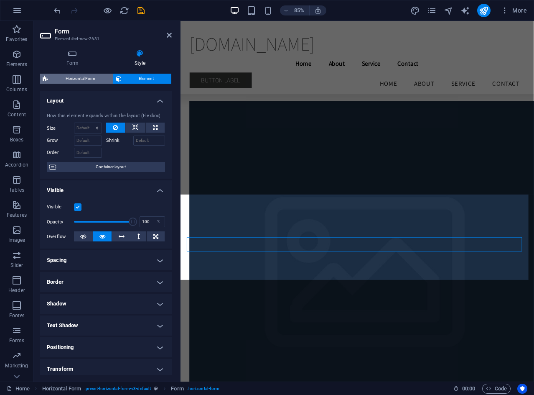
click at [79, 78] on span "Horizontal Form" at bounding box center [81, 79] width 60 height 10
select select "rem"
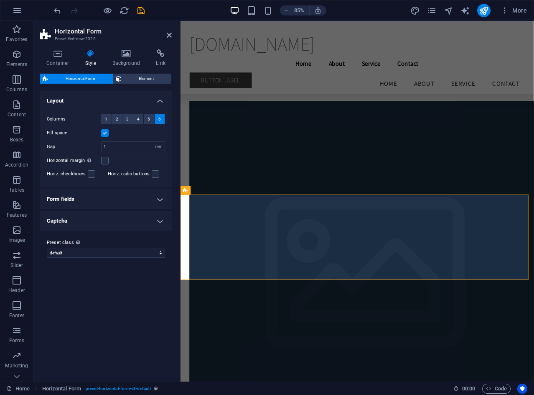
drag, startPoint x: 130, startPoint y: 80, endPoint x: 131, endPoint y: 84, distance: 4.3
click at [131, 84] on div "Horizontal Form Element" at bounding box center [106, 79] width 132 height 10
click at [124, 80] on span "Element" at bounding box center [146, 79] width 45 height 10
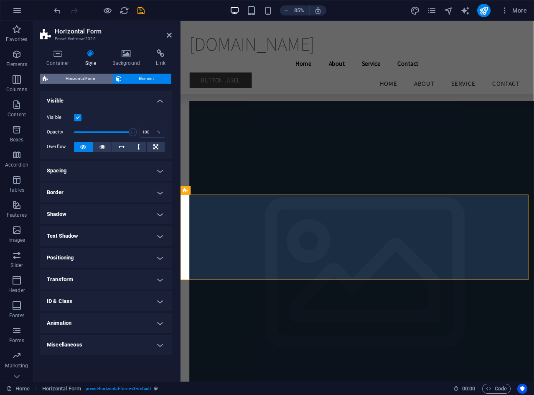
click at [93, 75] on span "Horizontal Form" at bounding box center [81, 79] width 60 height 10
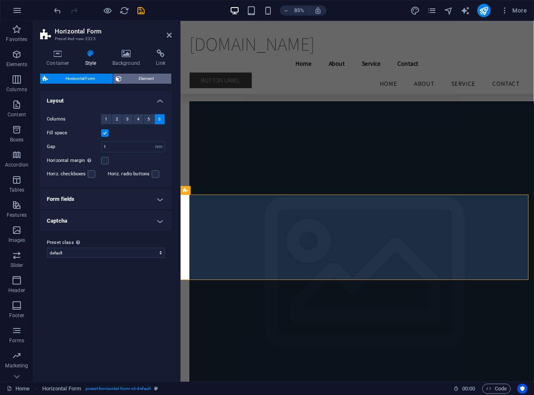
click at [133, 77] on span "Element" at bounding box center [146, 79] width 45 height 10
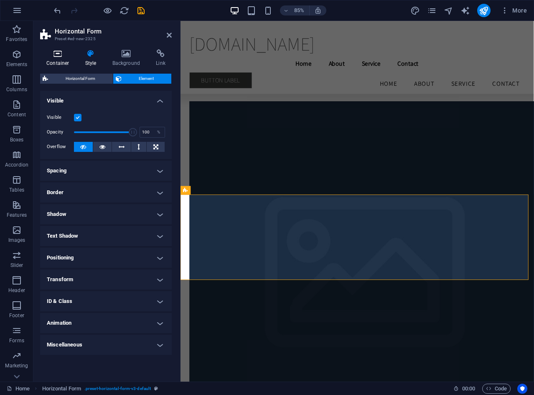
click at [60, 60] on h4 "Container" at bounding box center [59, 58] width 39 height 18
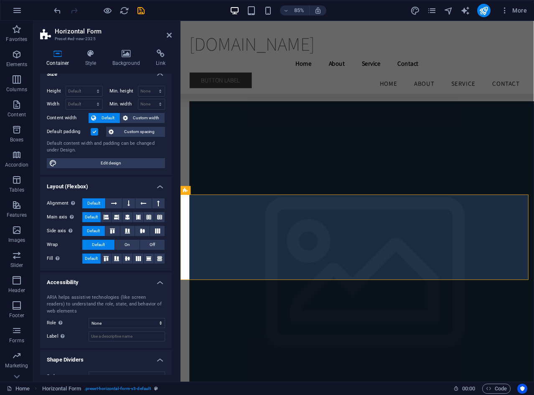
scroll to position [23, 0]
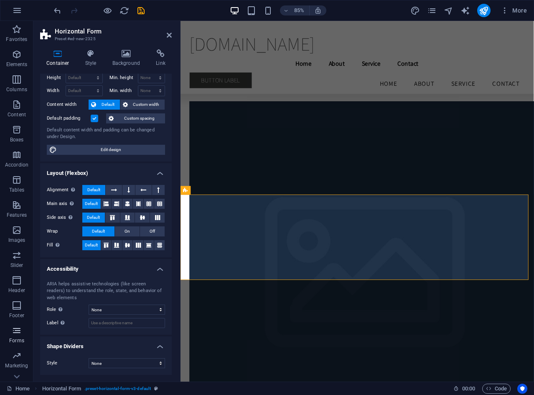
click at [15, 333] on icon "button" at bounding box center [17, 330] width 10 height 10
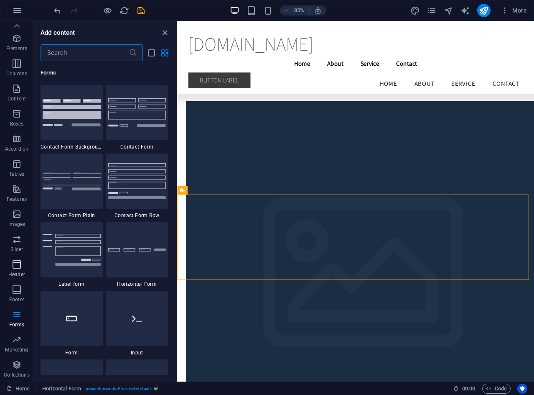
scroll to position [0, 0]
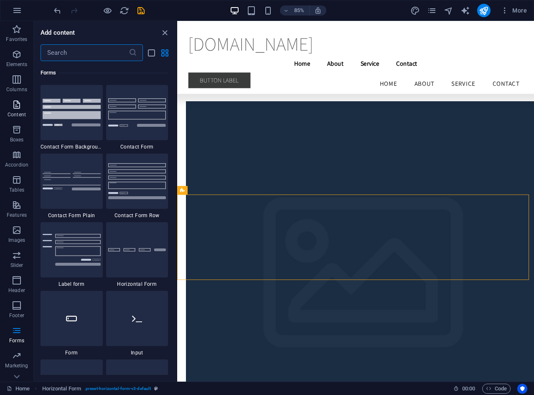
click at [17, 104] on icon "button" at bounding box center [17, 104] width 10 height 10
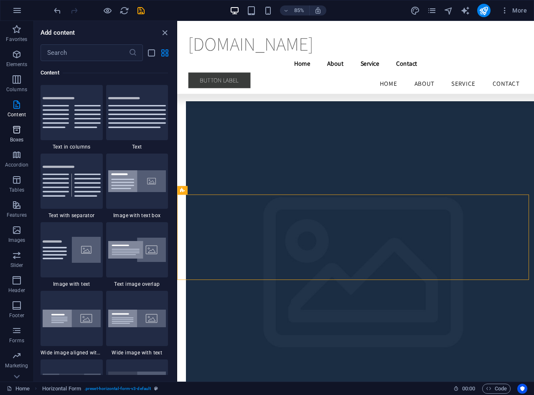
click at [16, 143] on span "Boxes" at bounding box center [16, 135] width 33 height 20
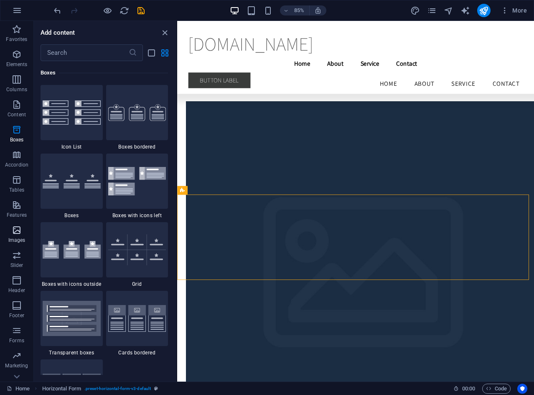
click at [21, 245] on button "Images" at bounding box center [16, 233] width 33 height 25
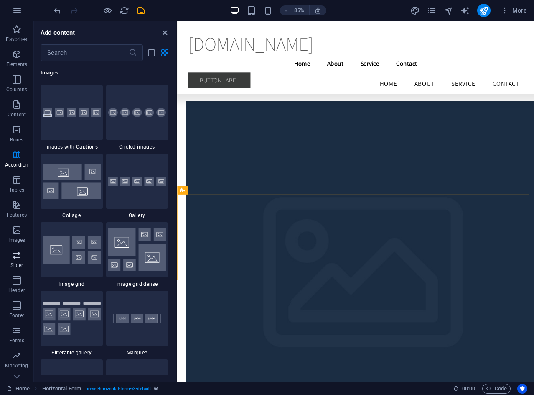
click at [21, 259] on icon "button" at bounding box center [17, 255] width 10 height 10
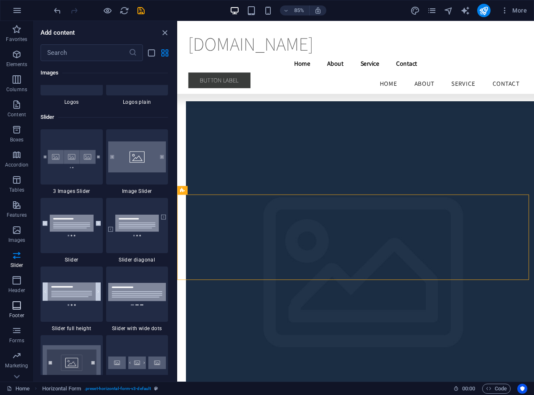
scroll to position [4738, 0]
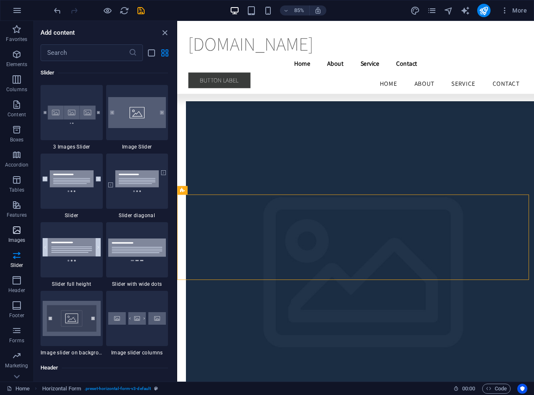
click at [15, 236] on span "Images" at bounding box center [16, 235] width 33 height 20
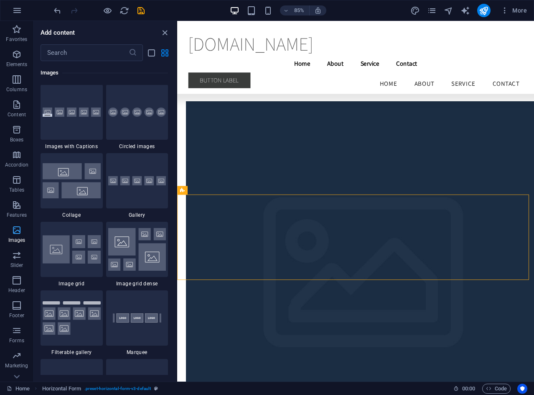
scroll to position [4238, 0]
click at [15, 286] on span "Header" at bounding box center [16, 285] width 33 height 20
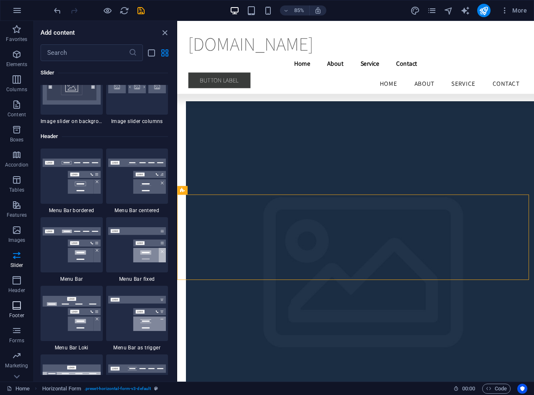
scroll to position [5032, 0]
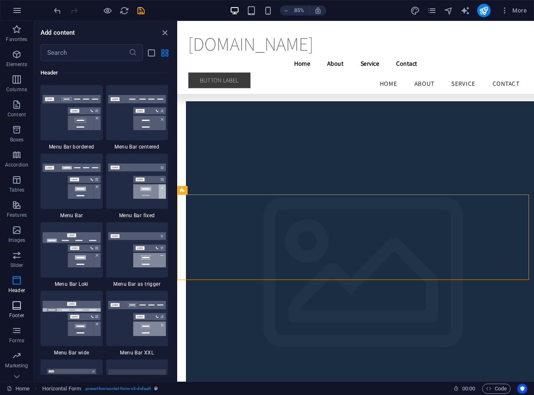
click at [16, 311] on span "Footer" at bounding box center [16, 310] width 33 height 20
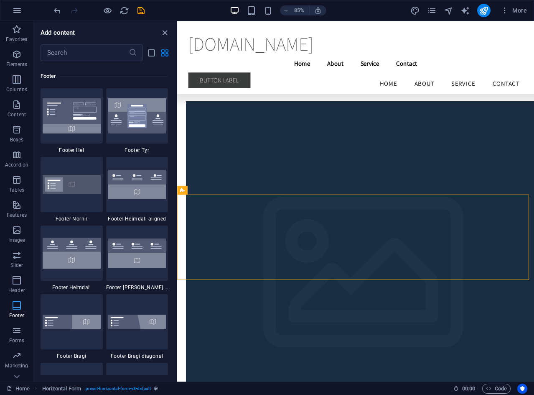
scroll to position [5533, 0]
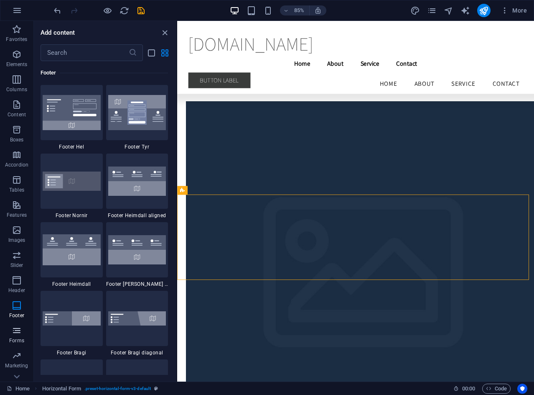
click at [19, 334] on icon "button" at bounding box center [17, 330] width 10 height 10
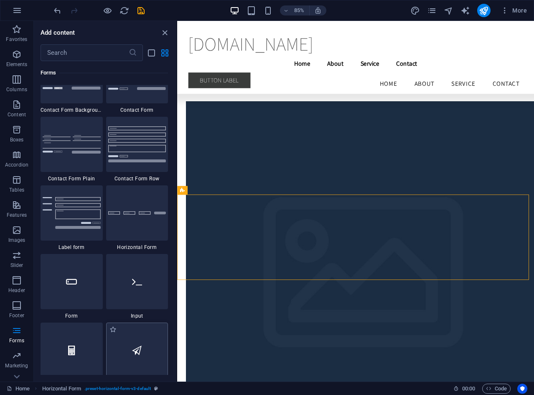
scroll to position [6199, 0]
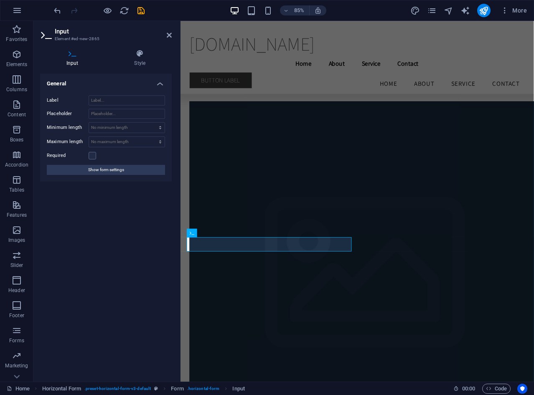
click at [69, 59] on h4 "Input" at bounding box center [74, 58] width 68 height 18
drag, startPoint x: 251, startPoint y: 76, endPoint x: 512, endPoint y: 285, distance: 334.8
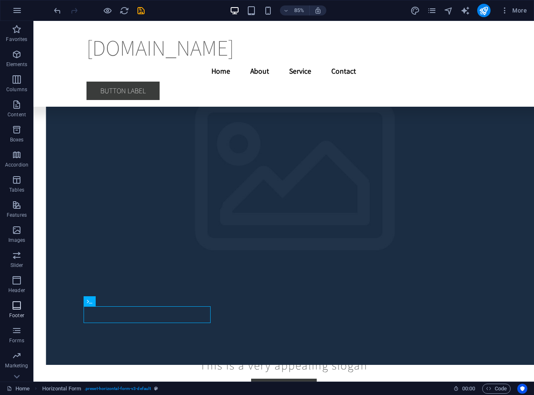
scroll to position [2394, 0]
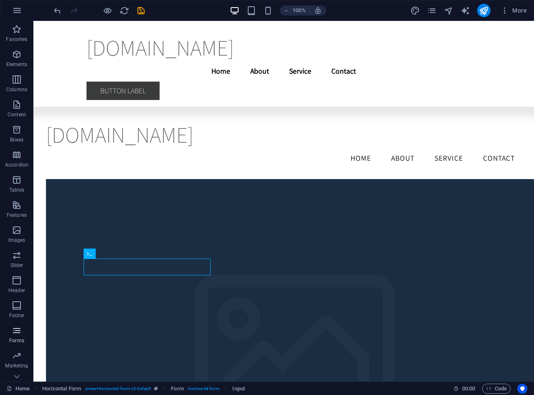
click at [16, 337] on p "Forms" at bounding box center [16, 340] width 15 height 7
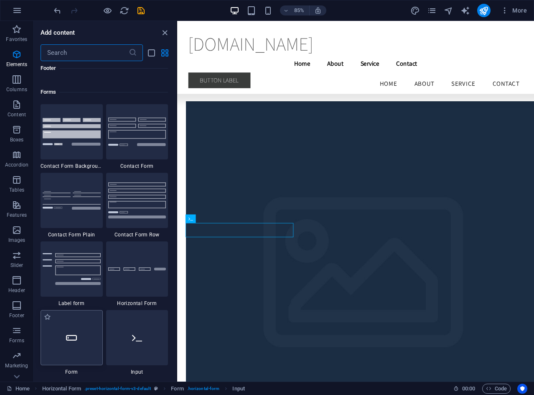
scroll to position [6102, 0]
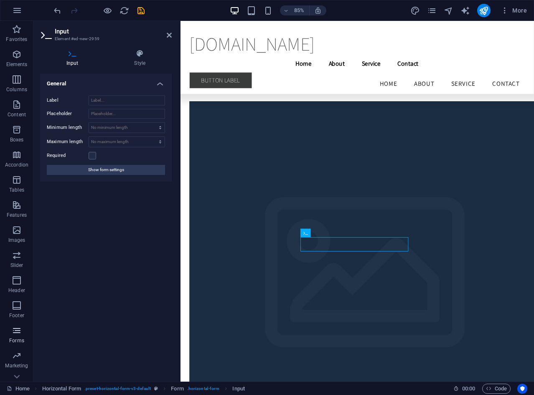
click at [16, 333] on icon "button" at bounding box center [17, 330] width 10 height 10
click at [19, 331] on icon "button" at bounding box center [17, 330] width 10 height 10
click at [13, 335] on span "Forms" at bounding box center [16, 335] width 33 height 20
drag, startPoint x: 14, startPoint y: 337, endPoint x: 14, endPoint y: 332, distance: 4.6
click at [13, 338] on p "Forms" at bounding box center [16, 340] width 15 height 7
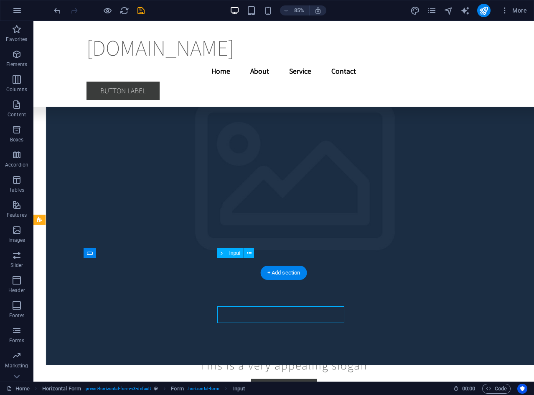
scroll to position [2394, 0]
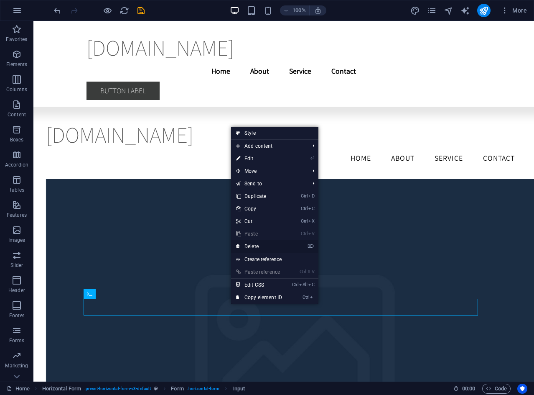
click at [265, 241] on link "⌦ Delete" at bounding box center [259, 246] width 56 height 13
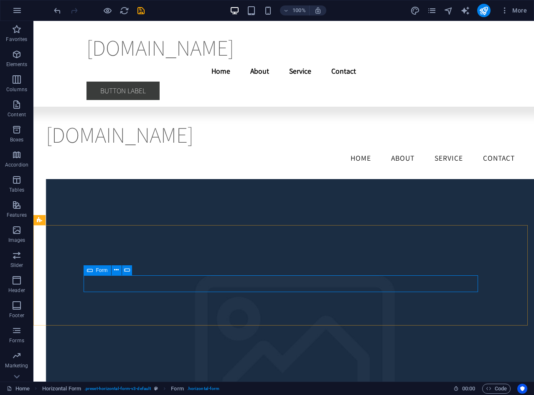
click at [93, 268] on div "Form" at bounding box center [98, 270] width 28 height 10
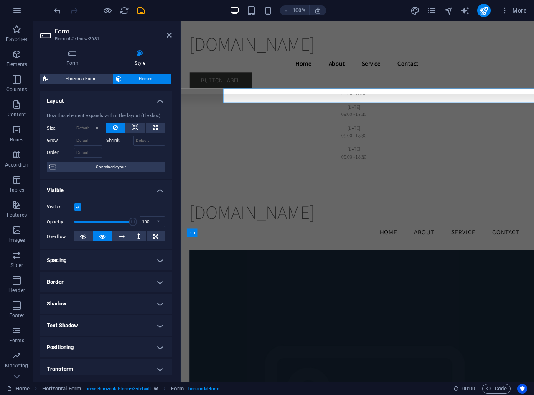
scroll to position [2569, 0]
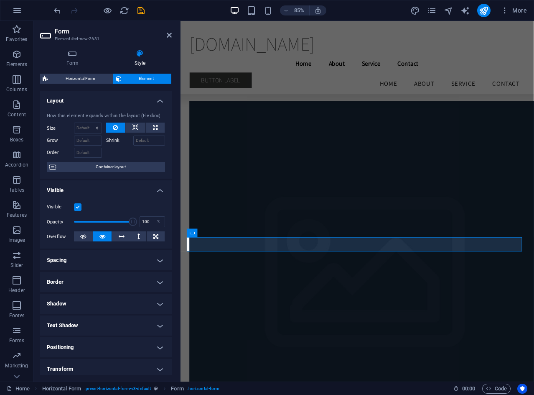
click at [97, 269] on h4 "Spacing" at bounding box center [106, 260] width 132 height 20
click at [0, 0] on div "Margin Default auto px % rem vw vh Custom Custom auto px % rem vw vh auto px % …" at bounding box center [0, 0] width 0 height 0
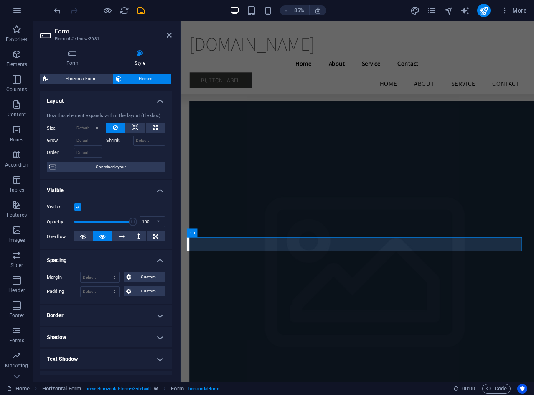
click at [133, 56] on icon at bounding box center [140, 53] width 64 height 8
click at [72, 66] on h4 "Form" at bounding box center [74, 58] width 68 height 18
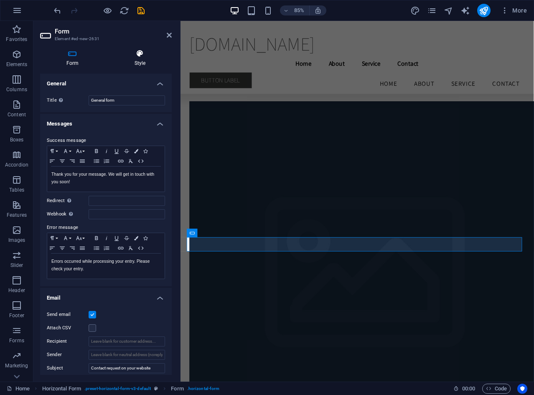
click at [143, 57] on icon at bounding box center [140, 53] width 64 height 8
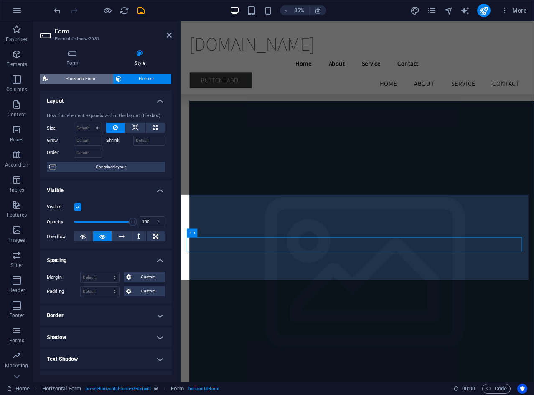
click at [79, 78] on span "Horizontal Form" at bounding box center [81, 79] width 60 height 10
select select "rem"
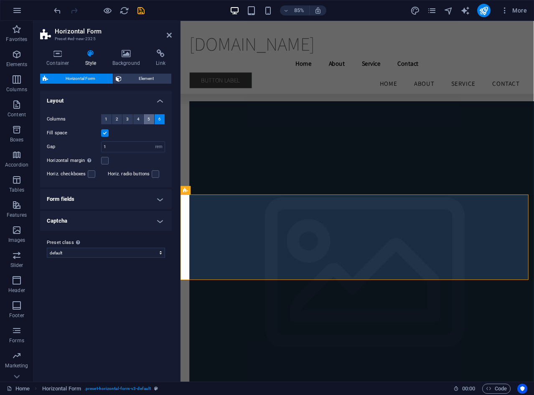
click at [149, 121] on span "5" at bounding box center [149, 119] width 3 height 10
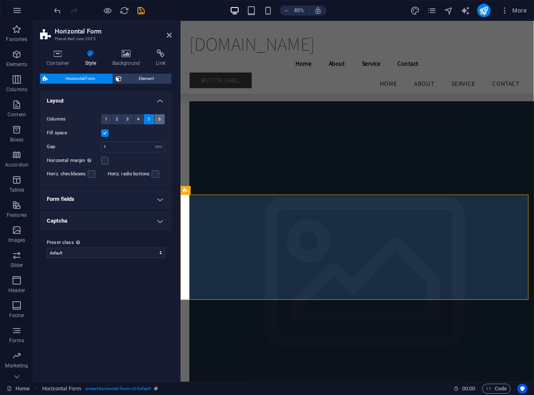
click at [162, 120] on button "6" at bounding box center [160, 119] width 10 height 10
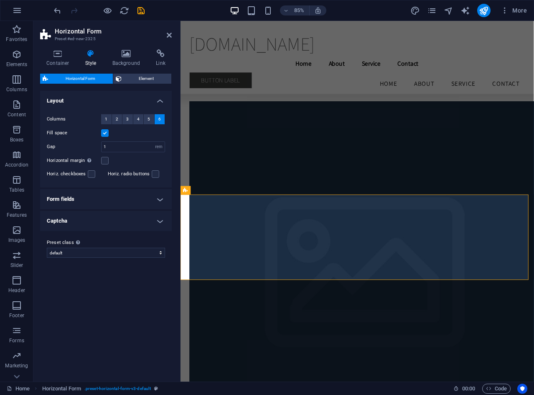
click at [122, 200] on h4 "Form fields" at bounding box center [106, 199] width 132 height 20
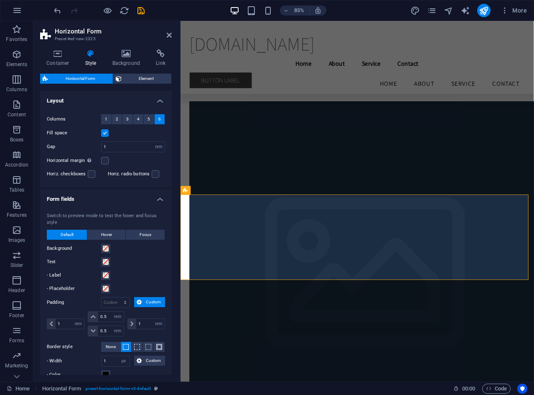
click at [122, 200] on h4 "Form fields" at bounding box center [106, 196] width 132 height 15
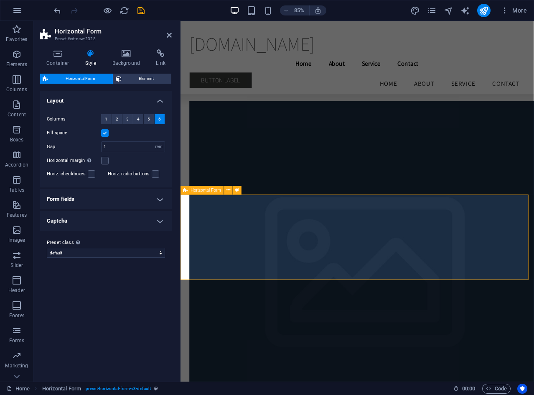
click at [17, 334] on icon "button" at bounding box center [17, 330] width 10 height 10
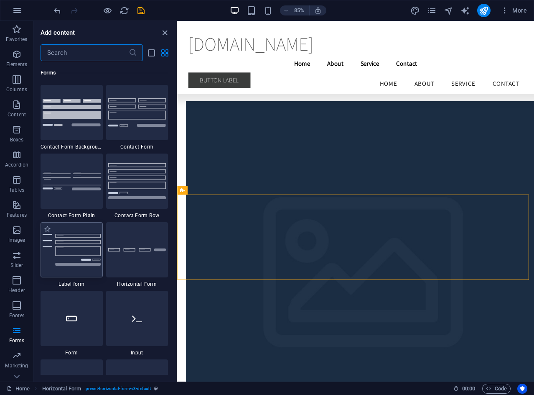
scroll to position [6199, 0]
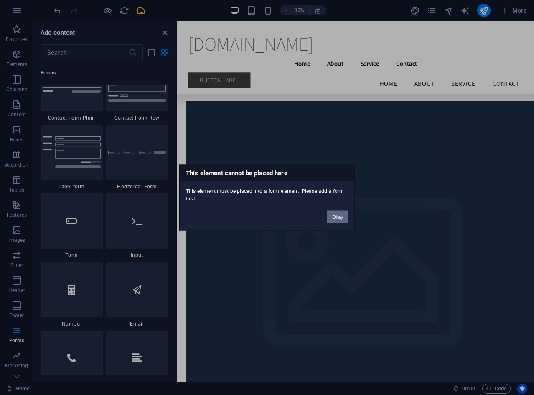
click at [336, 218] on button "Okay" at bounding box center [337, 217] width 21 height 13
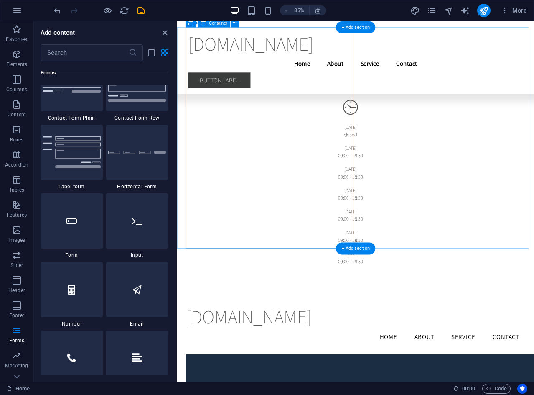
scroll to position [2369, 0]
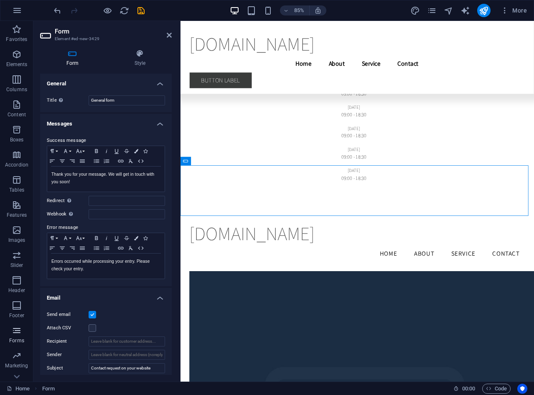
click at [13, 339] on p "Forms" at bounding box center [16, 340] width 15 height 7
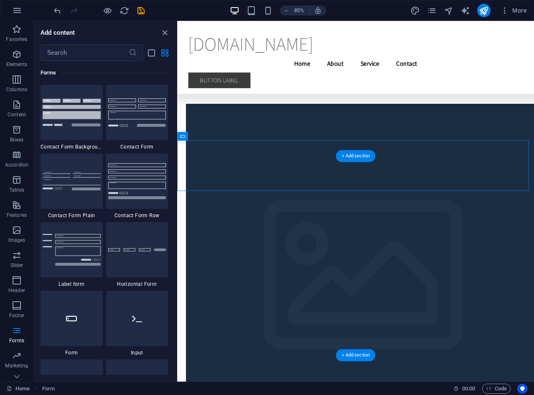
scroll to position [2398, 0]
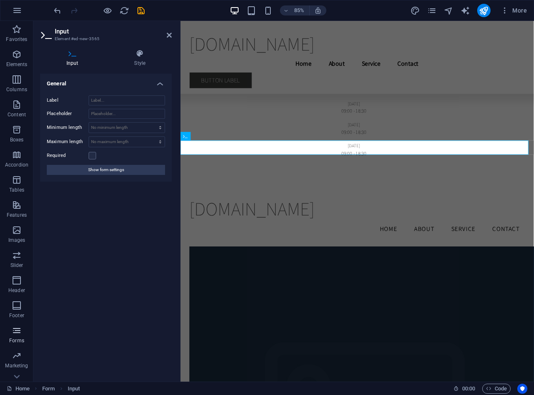
click at [17, 335] on icon "button" at bounding box center [17, 330] width 10 height 10
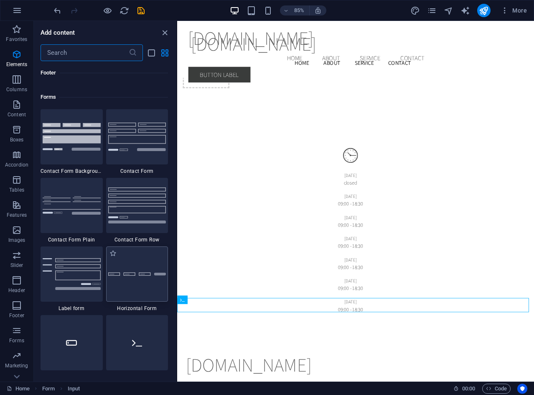
scroll to position [6102, 0]
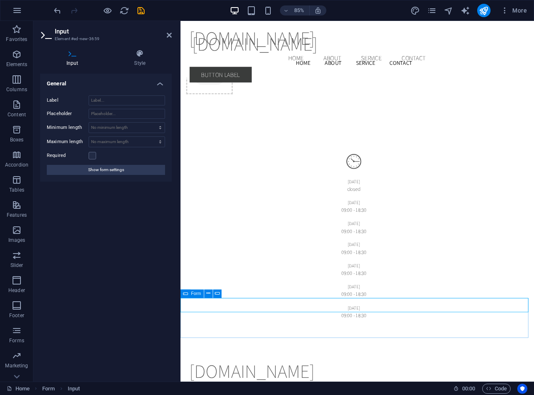
click at [184, 293] on icon at bounding box center [185, 293] width 5 height 8
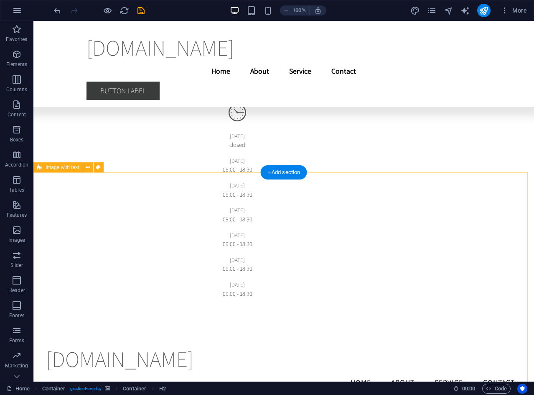
scroll to position [2266, 0]
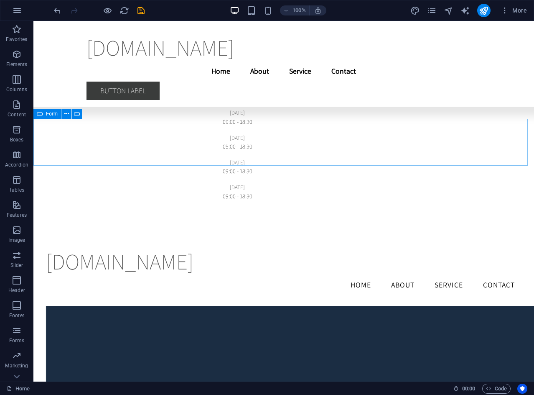
click at [42, 112] on icon at bounding box center [40, 114] width 6 height 10
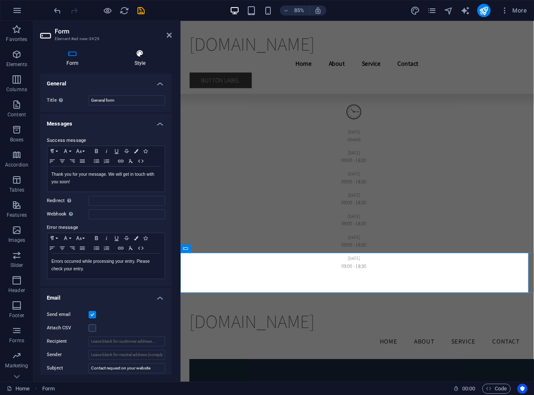
click at [139, 53] on icon at bounding box center [140, 53] width 64 height 8
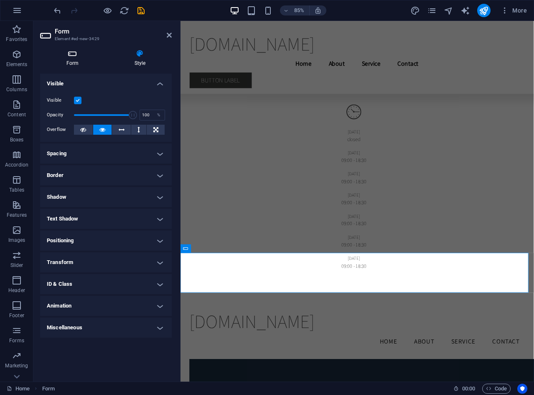
click at [73, 54] on icon at bounding box center [72, 53] width 65 height 8
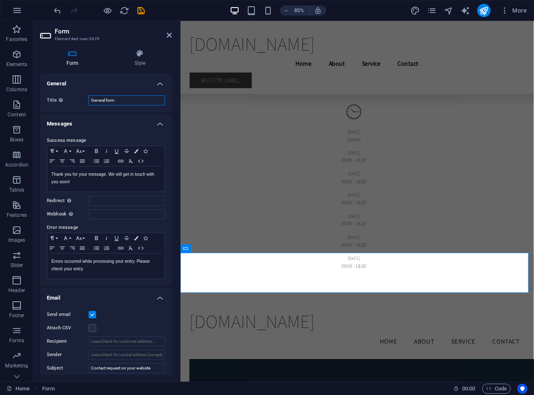
click at [117, 105] on input "General form" at bounding box center [127, 100] width 76 height 10
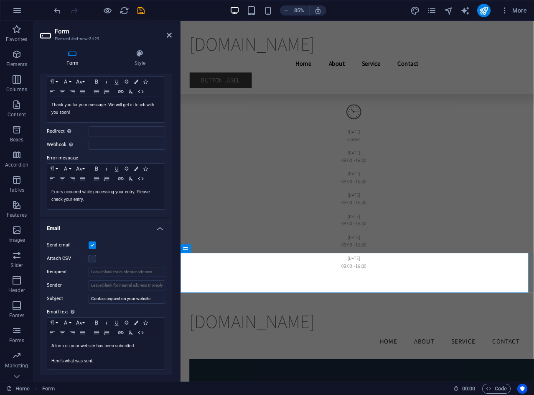
scroll to position [0, 0]
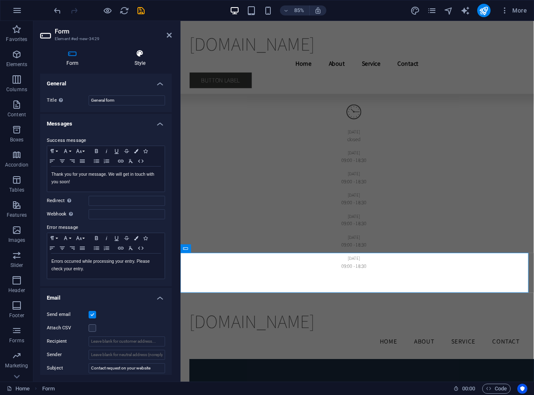
click at [143, 53] on icon at bounding box center [140, 53] width 64 height 8
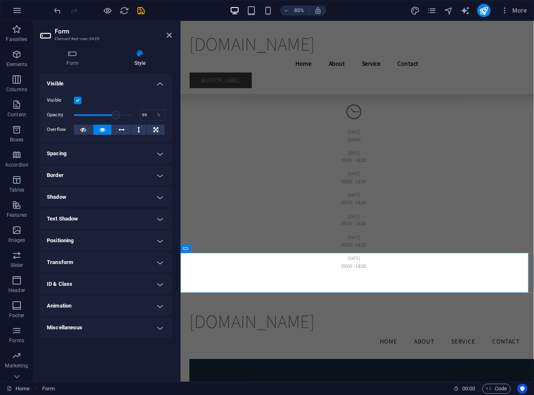
type input "100"
drag, startPoint x: 130, startPoint y: 117, endPoint x: 142, endPoint y: 115, distance: 11.4
click at [142, 115] on div "Opacity 100 %" at bounding box center [106, 115] width 118 height 13
click at [94, 328] on h4 "Miscellaneous" at bounding box center [106, 327] width 132 height 20
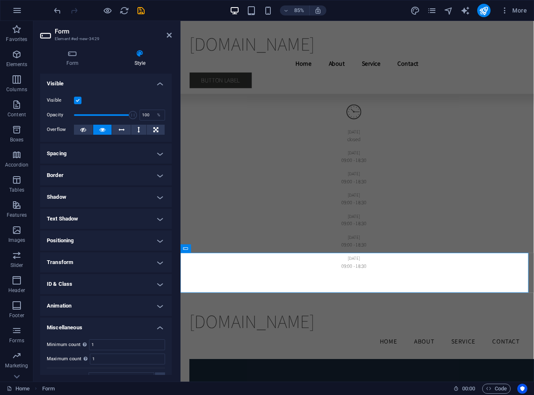
click at [94, 328] on h4 "Miscellaneous" at bounding box center [106, 324] width 132 height 15
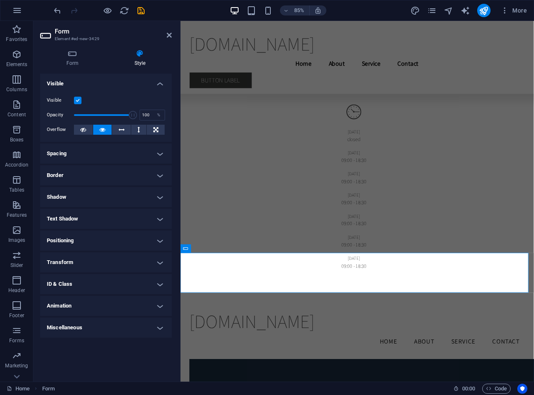
click at [122, 260] on h4 "Transform" at bounding box center [106, 262] width 132 height 20
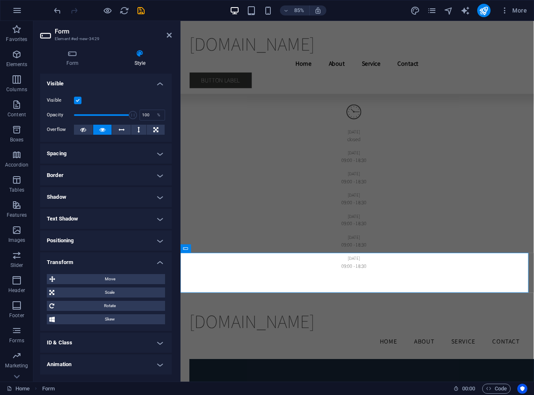
click at [122, 260] on h4 "Transform" at bounding box center [106, 259] width 132 height 15
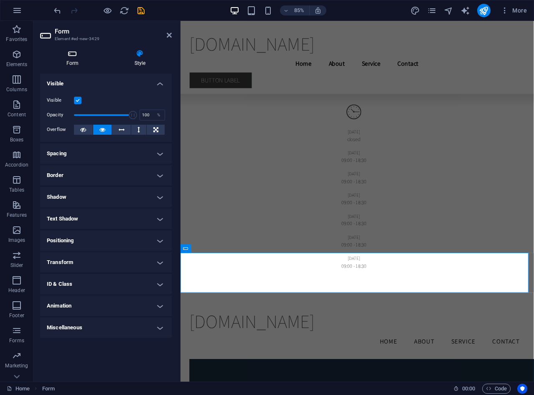
click at [74, 55] on icon at bounding box center [72, 53] width 65 height 8
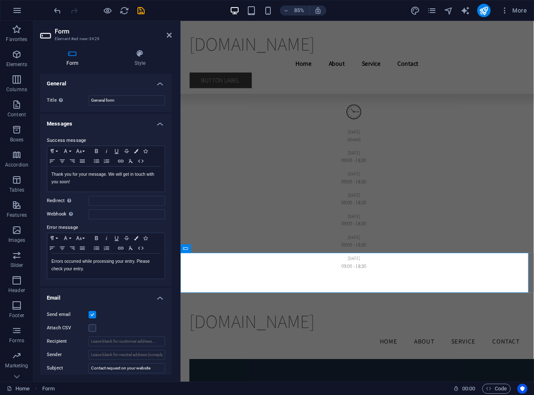
click at [56, 120] on h4 "Messages" at bounding box center [106, 121] width 132 height 15
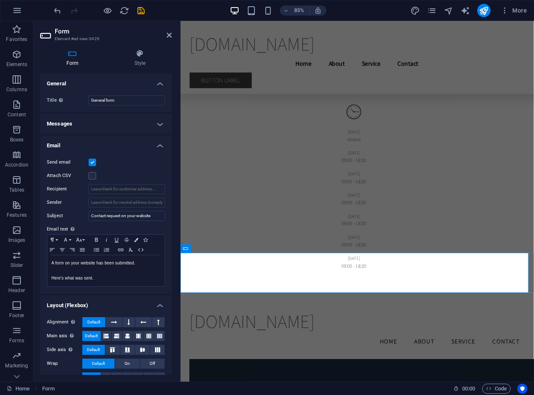
click at [56, 120] on h4 "Messages" at bounding box center [106, 124] width 132 height 20
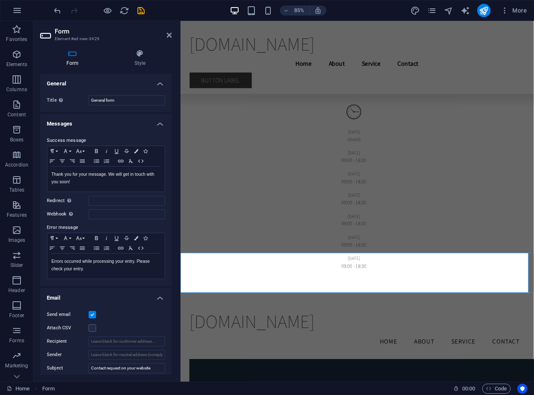
click at [85, 122] on h4 "Messages" at bounding box center [106, 121] width 132 height 15
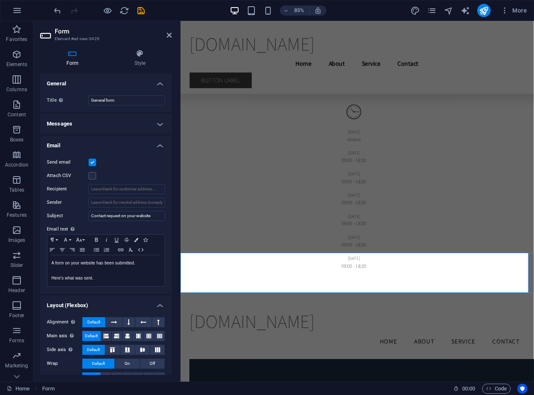
click at [101, 145] on h4 "Email" at bounding box center [106, 142] width 132 height 15
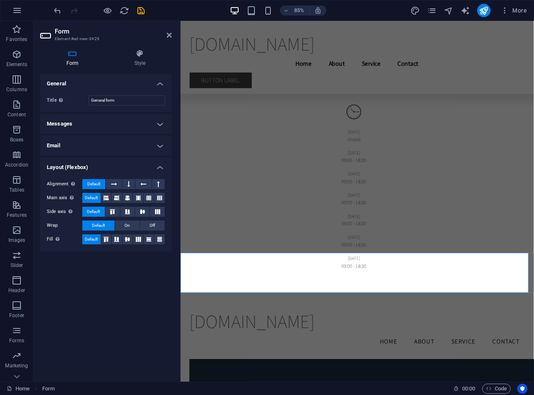
click at [156, 81] on h4 "General" at bounding box center [106, 81] width 132 height 15
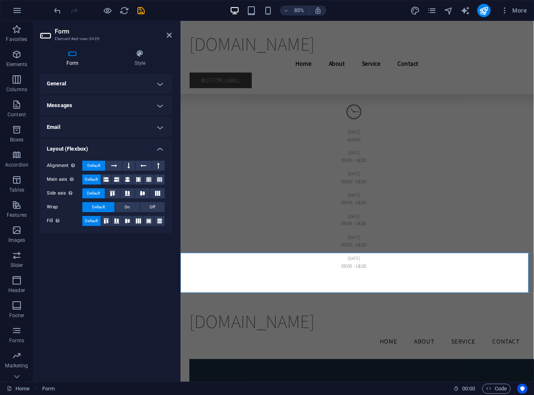
click at [156, 81] on h4 "General" at bounding box center [106, 84] width 132 height 20
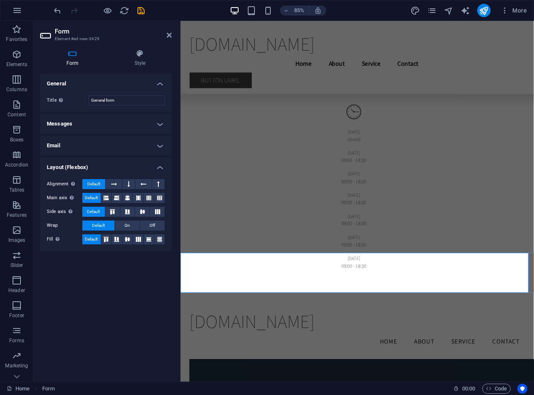
click at [64, 57] on icon at bounding box center [72, 53] width 65 height 8
drag, startPoint x: 71, startPoint y: 56, endPoint x: 94, endPoint y: 52, distance: 24.3
click at [92, 53] on icon at bounding box center [72, 53] width 65 height 8
drag, startPoint x: 139, startPoint y: 51, endPoint x: 135, endPoint y: 63, distance: 12.4
click at [135, 63] on h4 "Style" at bounding box center [140, 58] width 64 height 18
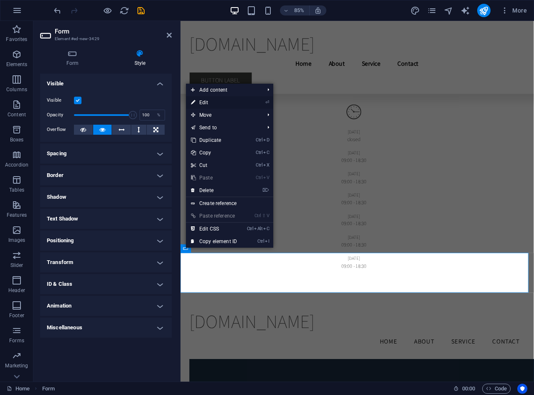
click at [227, 100] on link "⏎ Edit" at bounding box center [214, 102] width 56 height 13
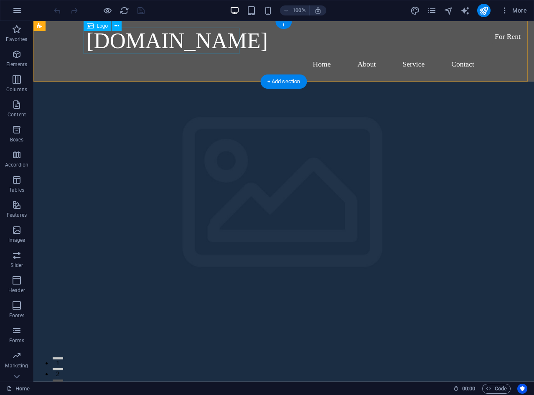
click at [142, 50] on div "[DOMAIN_NAME]" at bounding box center [284, 41] width 395 height 26
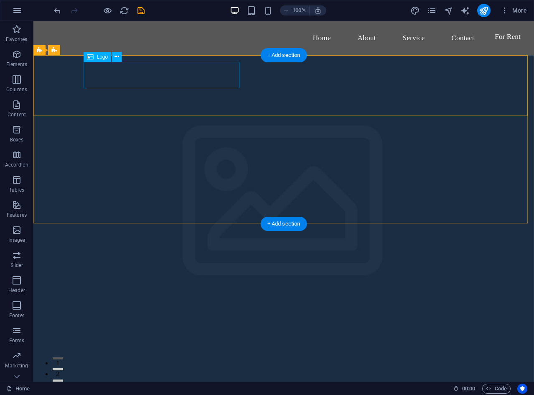
click at [235, 374] on div "[DOMAIN_NAME]" at bounding box center [284, 387] width 395 height 26
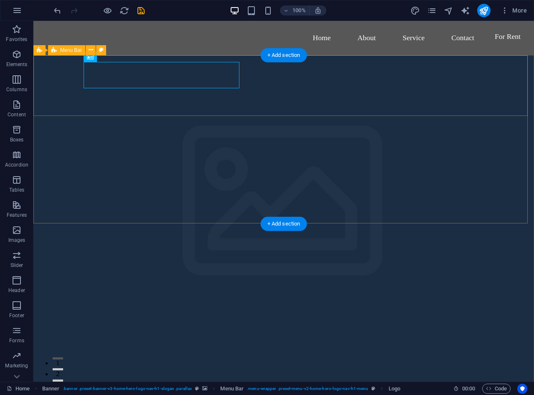
click at [263, 368] on div "seatlanting.online Home About Services Book Online Contact" at bounding box center [283, 398] width 501 height 61
click at [270, 368] on div "seatlanting.online Home About Services Book Online Contact" at bounding box center [283, 398] width 501 height 61
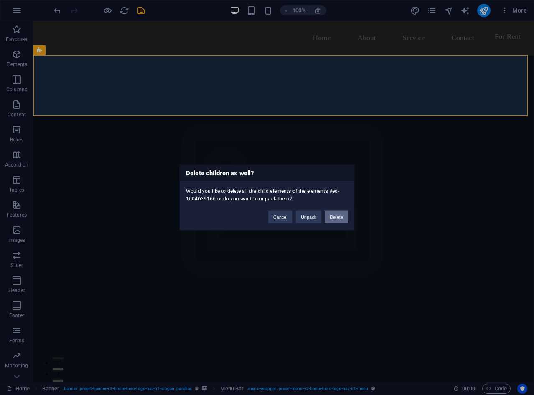
click at [333, 219] on button "Delete" at bounding box center [336, 217] width 23 height 13
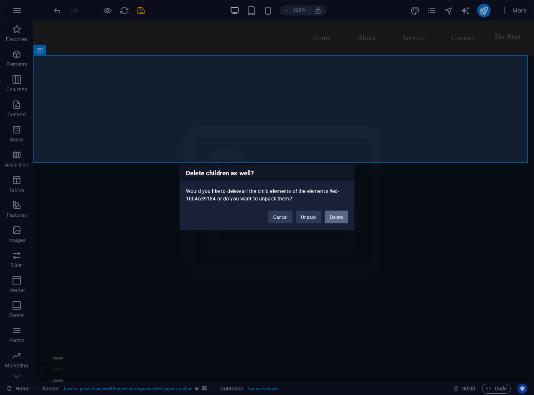
click at [342, 216] on button "Delete" at bounding box center [336, 217] width 23 height 13
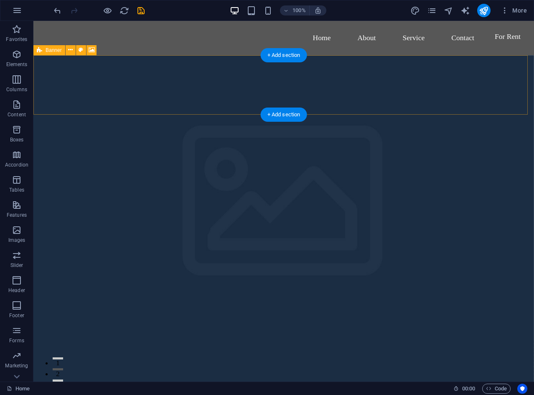
click at [239, 340] on div "Drop content here or Add elements Paste clipboard" at bounding box center [283, 369] width 501 height 59
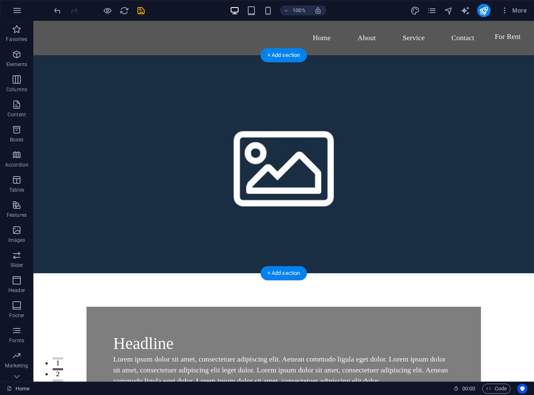
click at [321, 102] on figure at bounding box center [283, 164] width 501 height 218
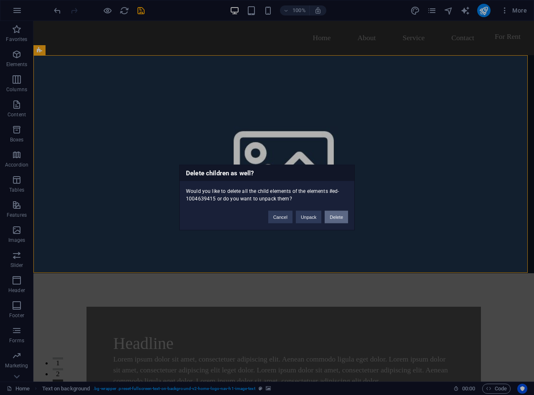
click at [342, 217] on button "Delete" at bounding box center [336, 217] width 23 height 13
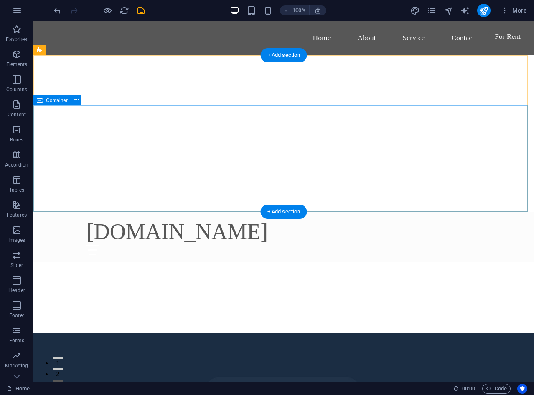
click at [347, 262] on div "This is a very cool headline" at bounding box center [283, 315] width 501 height 106
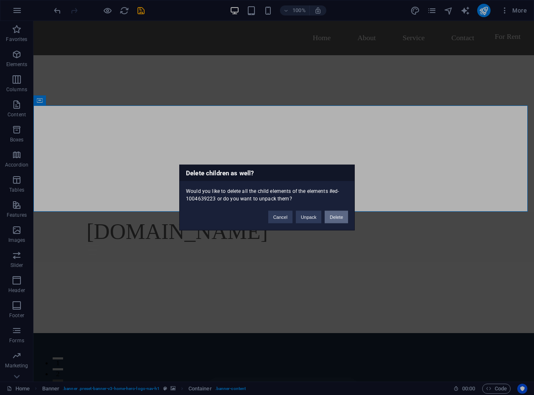
click at [333, 214] on button "Delete" at bounding box center [336, 217] width 23 height 13
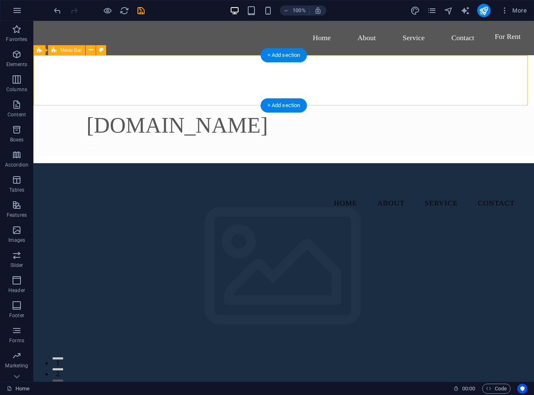
click at [325, 105] on div "seatlanting.online Home About Services Book Online Contact" at bounding box center [283, 130] width 501 height 50
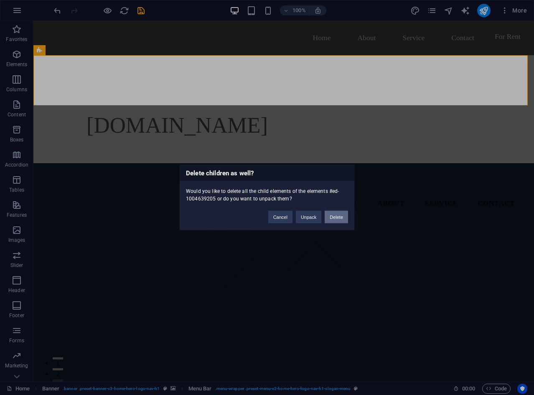
drag, startPoint x: 340, startPoint y: 221, endPoint x: 309, endPoint y: 178, distance: 52.4
click at [340, 221] on button "Delete" at bounding box center [336, 217] width 23 height 13
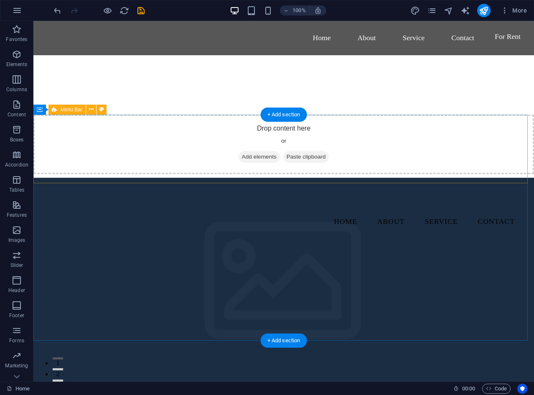
click at [361, 174] on div "seatlanting.online Menu Home About Service Contact" at bounding box center [283, 208] width 501 height 69
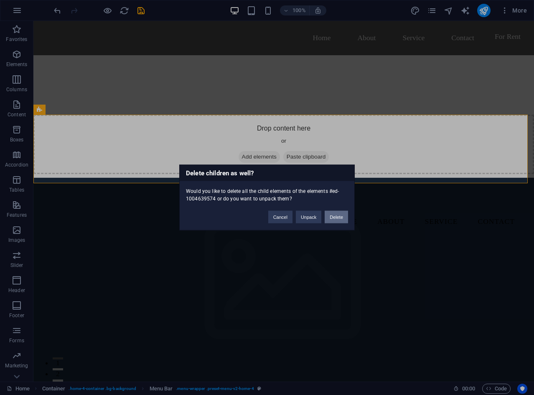
click at [344, 216] on button "Delete" at bounding box center [336, 217] width 23 height 13
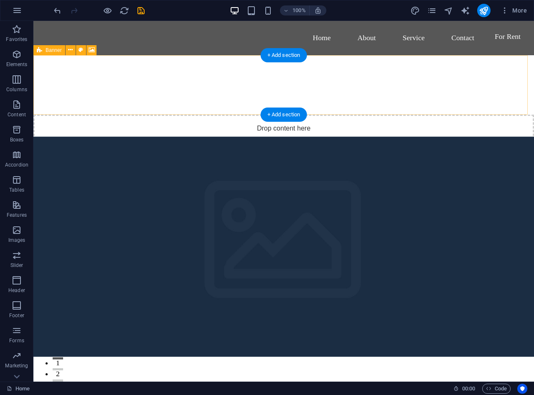
click at [359, 115] on div "Drop content here or Add elements Paste clipboard" at bounding box center [283, 144] width 501 height 59
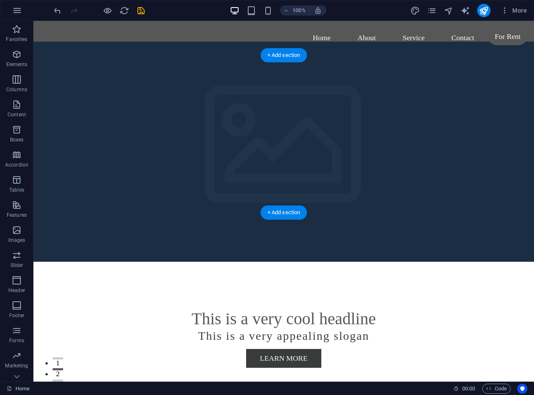
click at [357, 62] on figure at bounding box center [283, 151] width 501 height 220
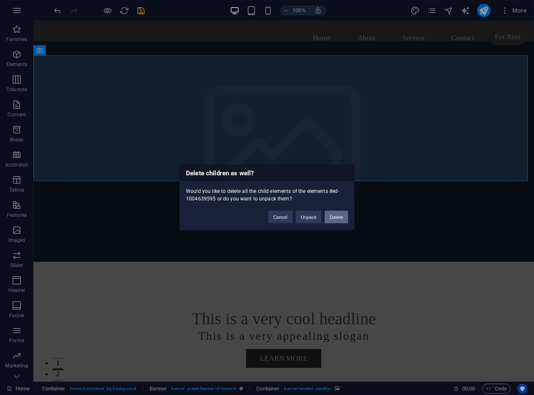
click at [334, 217] on button "Delete" at bounding box center [336, 217] width 23 height 13
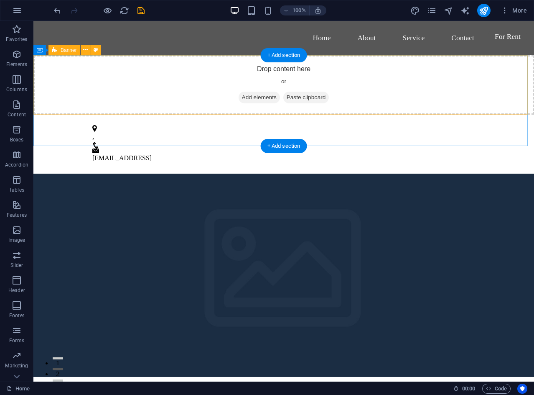
click at [366, 61] on div "Drop content here or Add elements Paste clipboard" at bounding box center [283, 84] width 501 height 59
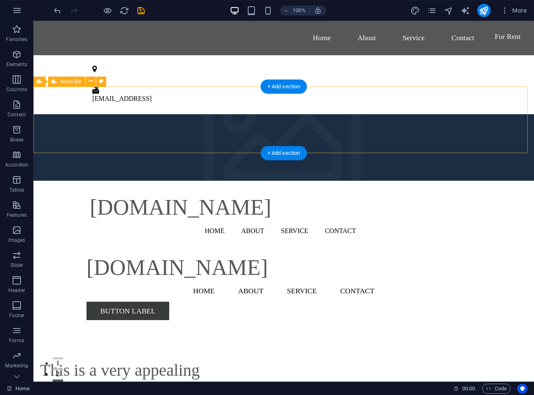
click at [186, 181] on div "seatlanting.online Home About Service Contact Menu" at bounding box center [283, 214] width 501 height 66
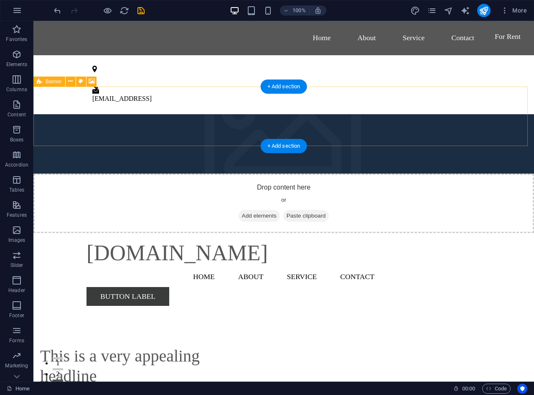
click at [186, 173] on div "Drop content here or Add elements Paste clipboard" at bounding box center [283, 202] width 501 height 59
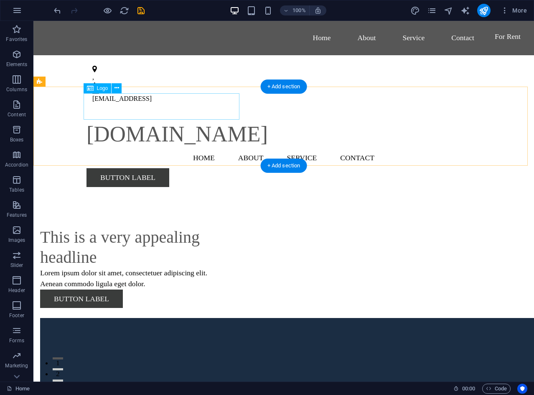
click at [128, 114] on div "seatlanting.online Menu Home About Service Contact Button label" at bounding box center [283, 153] width 501 height 79
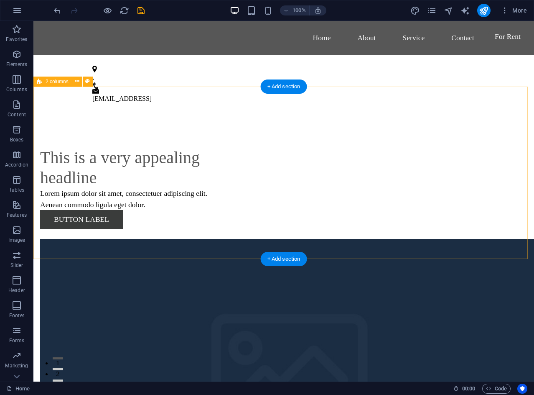
click at [128, 114] on div "This is a very appealing headline Lorem ipsum dolor sit amet, consectetuer adip…" at bounding box center [283, 333] width 501 height 439
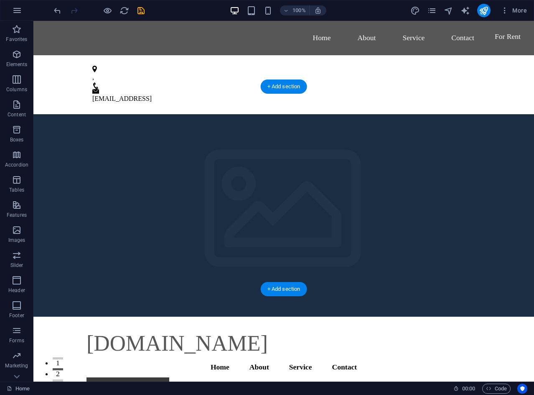
click at [65, 114] on figure at bounding box center [283, 215] width 501 height 202
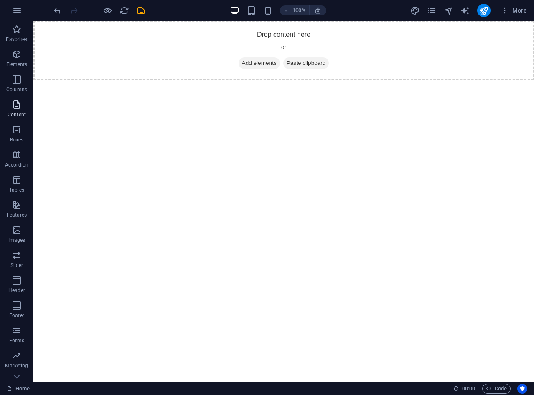
click at [18, 107] on icon "button" at bounding box center [17, 104] width 10 height 10
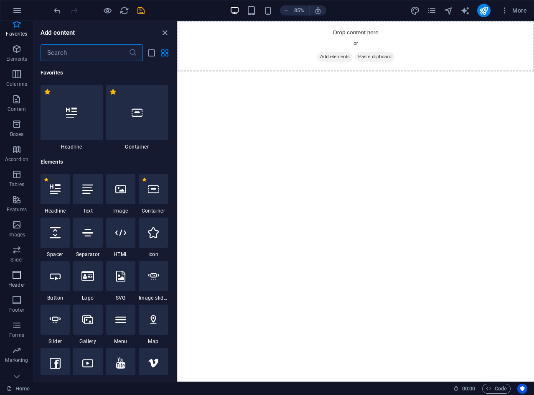
scroll to position [16, 0]
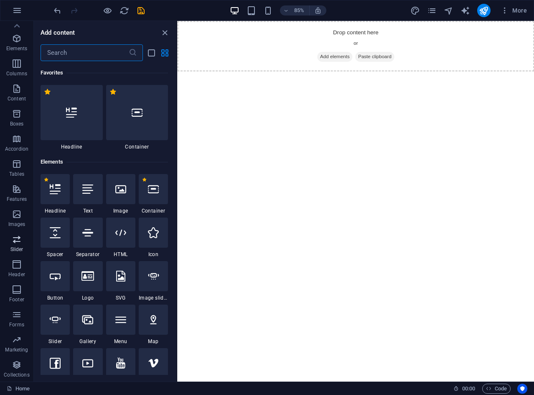
click at [21, 242] on icon "button" at bounding box center [17, 239] width 10 height 10
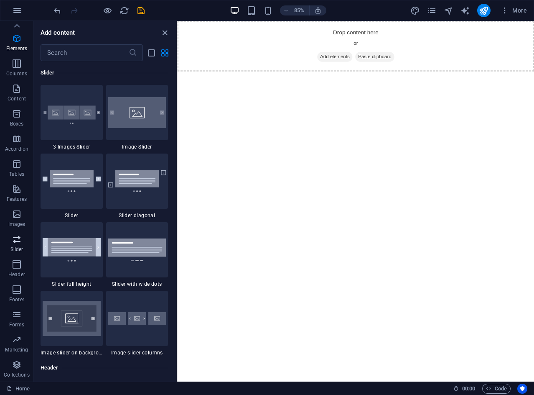
scroll to position [4738, 0]
click at [18, 211] on icon "button" at bounding box center [17, 214] width 10 height 10
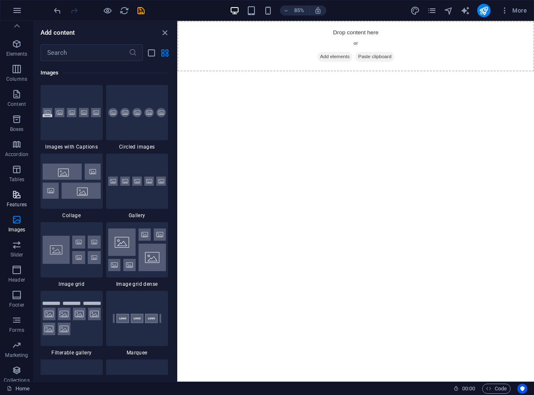
scroll to position [0, 0]
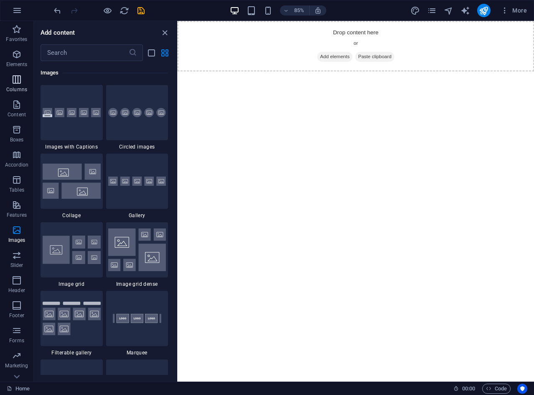
click at [19, 79] on icon "button" at bounding box center [17, 79] width 10 height 10
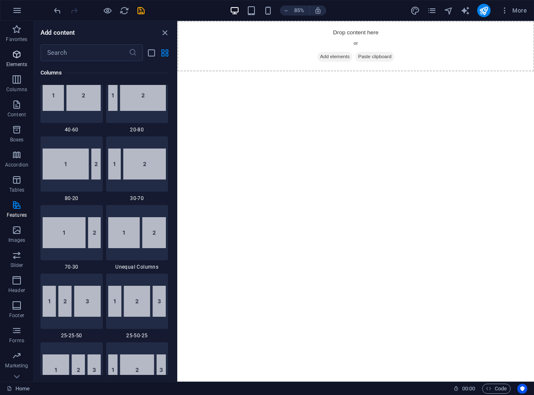
click at [22, 57] on span "Elements" at bounding box center [16, 59] width 33 height 20
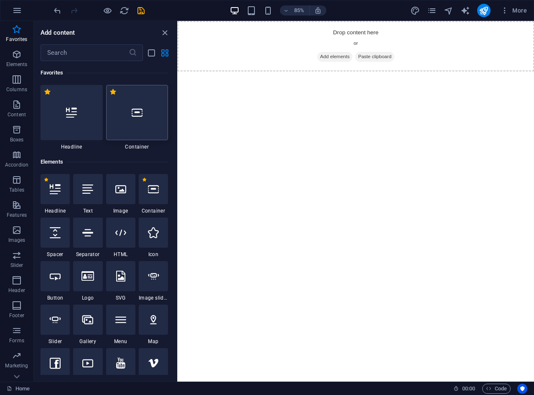
click at [131, 112] on div at bounding box center [137, 112] width 62 height 55
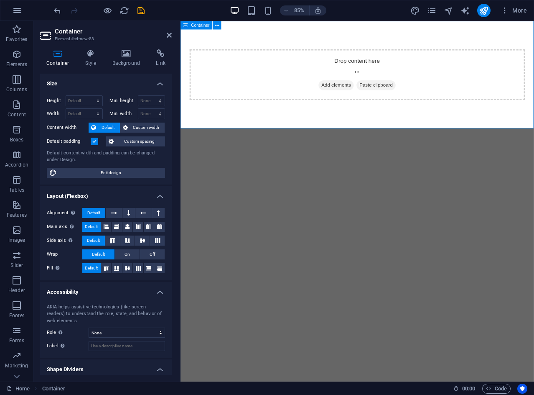
click at [349, 95] on span "Add elements" at bounding box center [363, 97] width 41 height 12
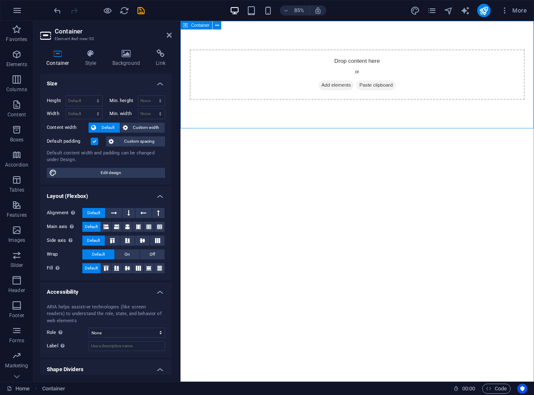
click at [364, 38] on div "Drop content here or Add elements Paste clipboard" at bounding box center [389, 84] width 416 height 126
click at [438, 38] on div "Drop content here or Add elements Paste clipboard" at bounding box center [389, 84] width 416 height 126
drag, startPoint x: 325, startPoint y: 41, endPoint x: 321, endPoint y: 42, distance: 4.5
click at [321, 42] on div "Drop content here or Add elements Paste clipboard" at bounding box center [389, 84] width 416 height 126
click at [143, 12] on icon "save" at bounding box center [141, 11] width 10 height 10
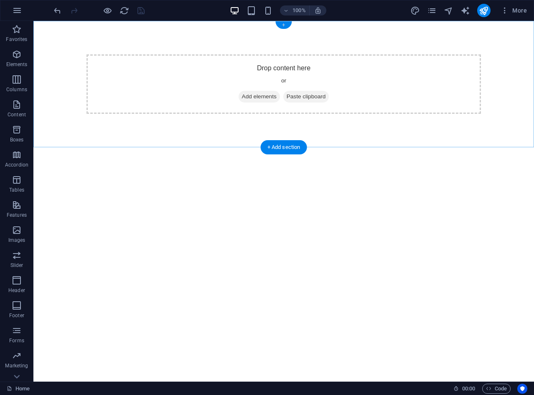
click at [282, 25] on div "+" at bounding box center [283, 25] width 16 height 8
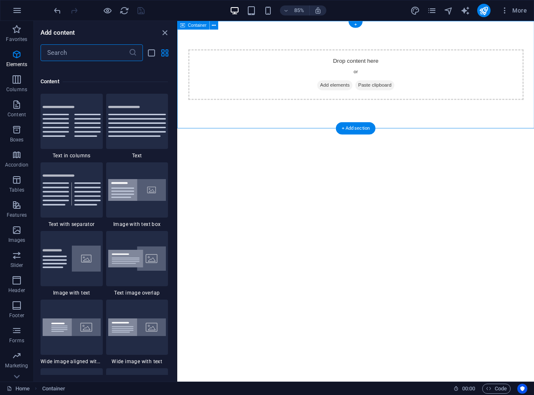
scroll to position [1462, 0]
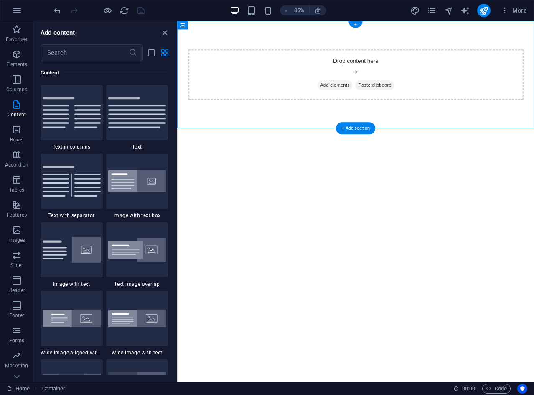
click at [355, 24] on div "+" at bounding box center [356, 24] width 14 height 6
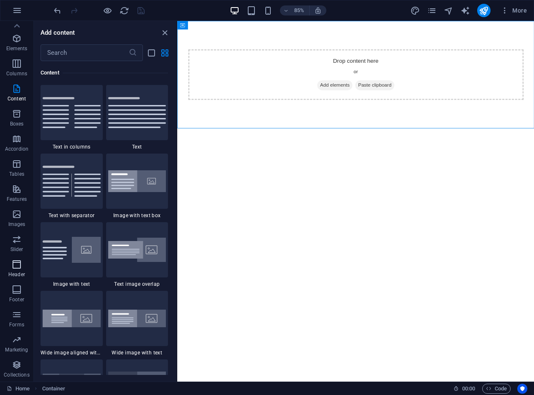
click at [16, 266] on icon "button" at bounding box center [17, 264] width 10 height 10
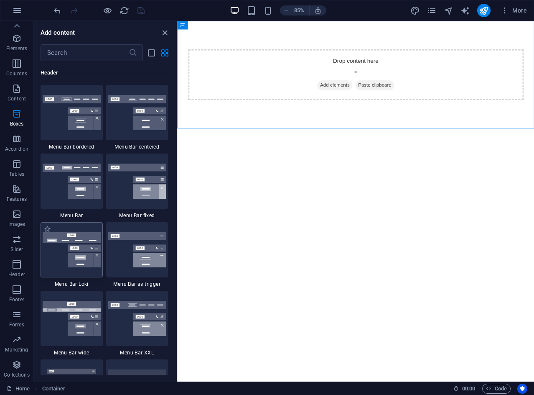
scroll to position [5032, 0]
click at [122, 123] on img at bounding box center [137, 112] width 58 height 35
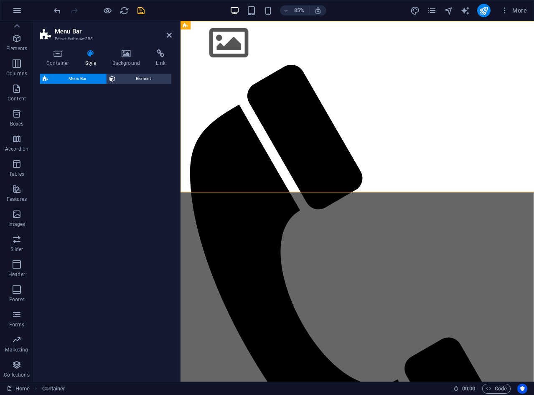
select select "rem"
select select "preset-menu-v2-centered"
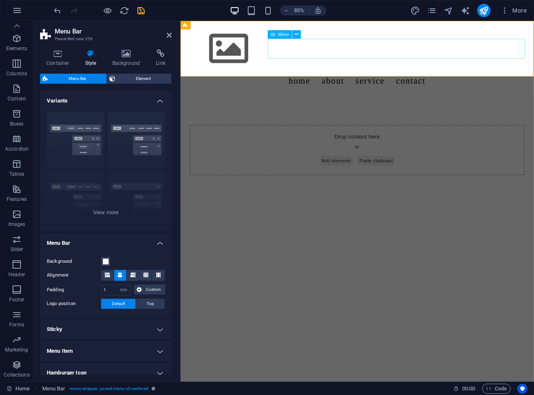
click at [410, 79] on nav "Home About Service Contact" at bounding box center [388, 90] width 395 height 23
click at [446, 79] on nav "Home About Service Contact" at bounding box center [388, 90] width 395 height 23
click at [501, 79] on nav "Home About Service Contact" at bounding box center [388, 90] width 395 height 23
click at [362, 79] on nav "Home About Service Contact" at bounding box center [388, 90] width 395 height 23
click at [369, 79] on nav "Home About Service Contact" at bounding box center [388, 90] width 395 height 23
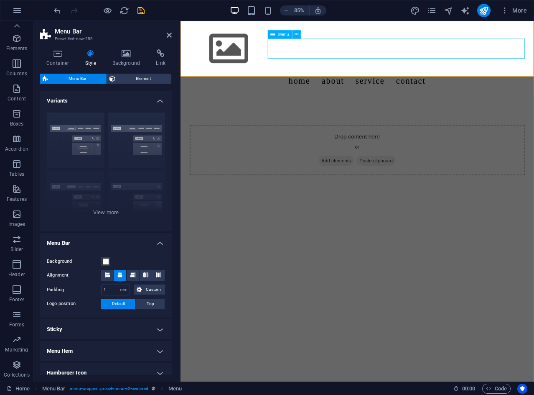
click at [398, 79] on nav "Home About Service Contact" at bounding box center [388, 90] width 395 height 23
click at [447, 79] on nav "Home About Service Contact" at bounding box center [388, 90] width 395 height 23
click at [503, 79] on nav "Home About Service Contact" at bounding box center [388, 90] width 395 height 23
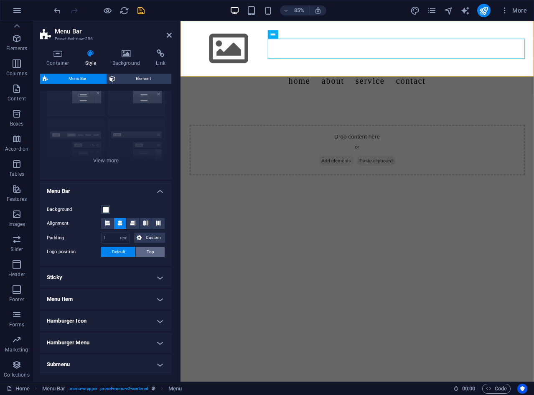
scroll to position [0, 0]
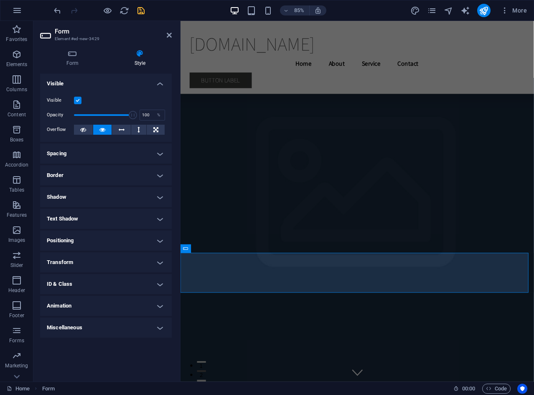
scroll to position [2266, 0]
